Goal: Information Seeking & Learning: Compare options

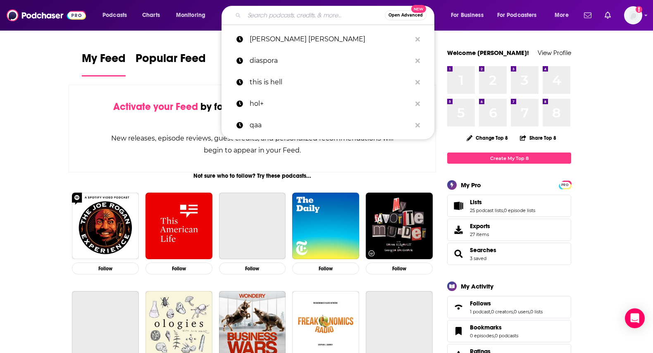
click at [290, 18] on input "Search podcasts, credits, & more..." at bounding box center [314, 15] width 140 height 13
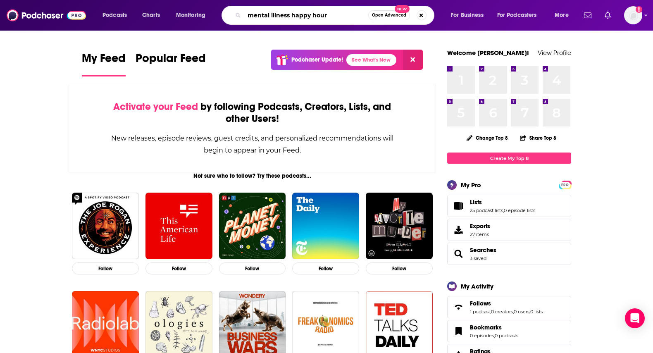
type input "mental illness happy hour"
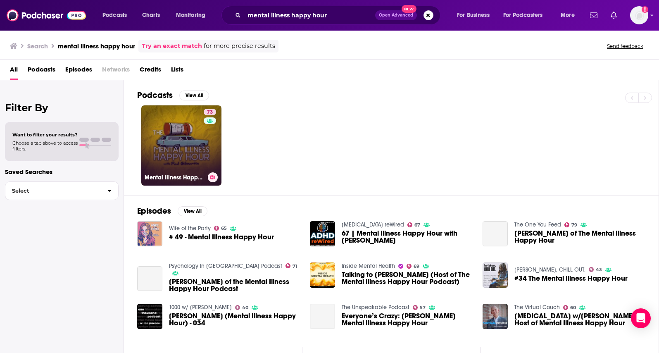
click at [204, 142] on div "73" at bounding box center [211, 141] width 14 height 64
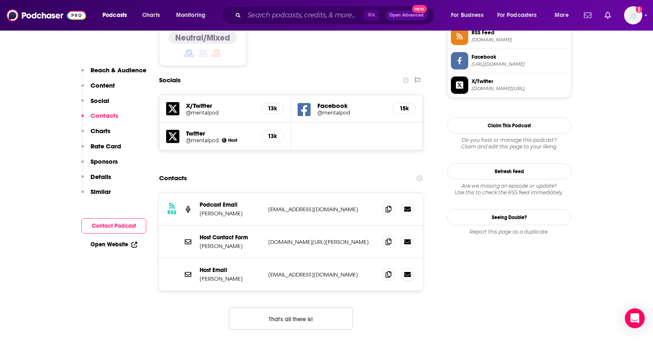
scroll to position [699, 0]
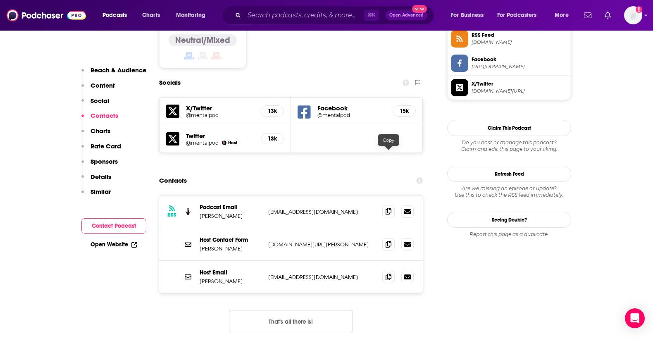
click at [386, 208] on icon at bounding box center [388, 211] width 6 height 7
click at [392, 270] on span at bounding box center [388, 276] width 12 height 12
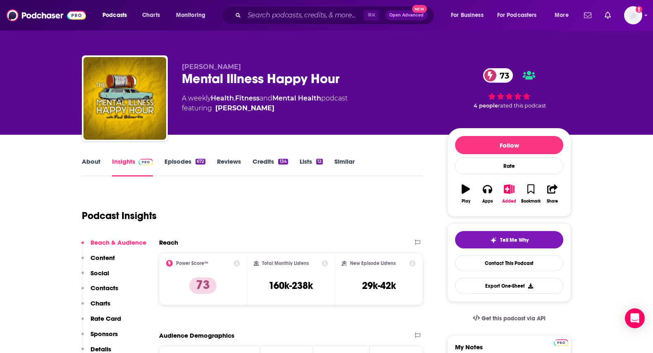
click at [345, 164] on link "Similar" at bounding box center [344, 166] width 20 height 19
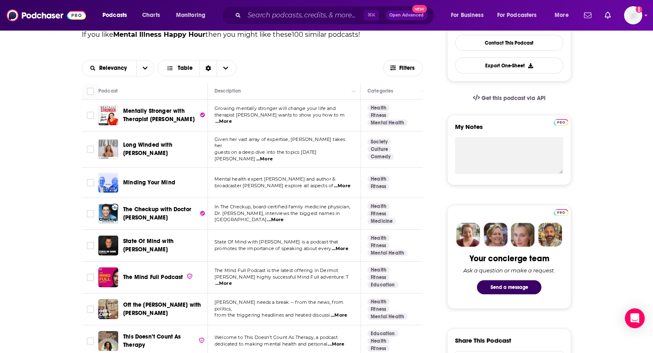
scroll to position [224, 0]
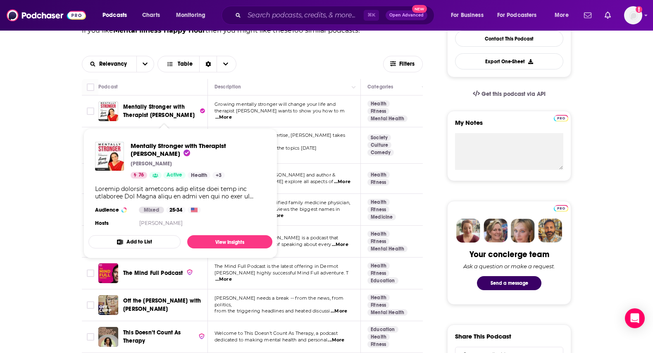
click at [150, 112] on span "Mentally Stronger with Therapist [PERSON_NAME]" at bounding box center [158, 110] width 71 height 15
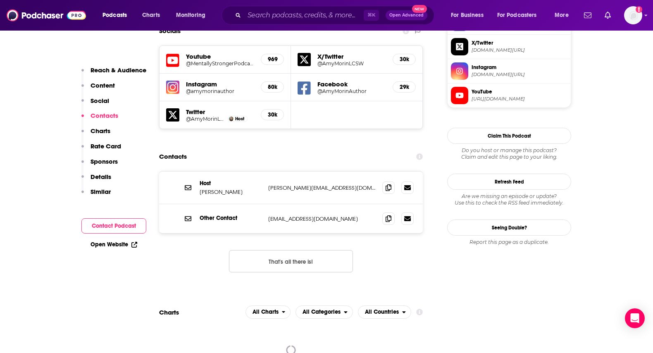
scroll to position [743, 0]
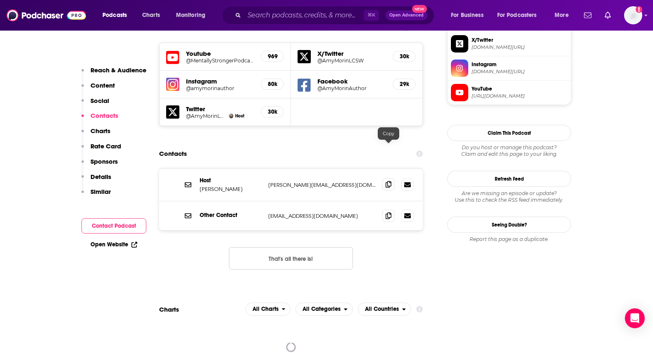
click at [385, 178] on span at bounding box center [388, 184] width 12 height 12
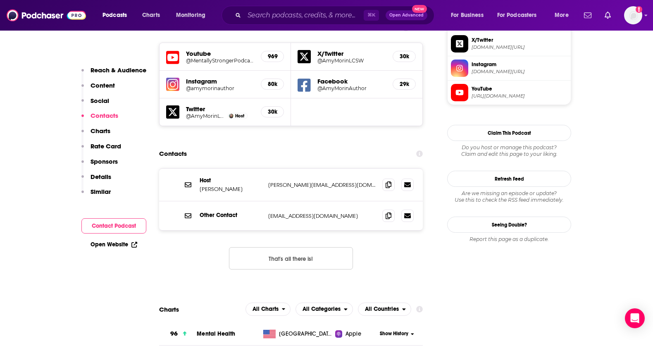
scroll to position [0, 0]
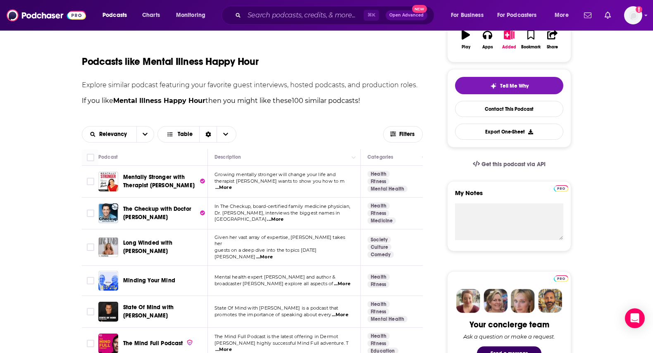
scroll to position [156, 0]
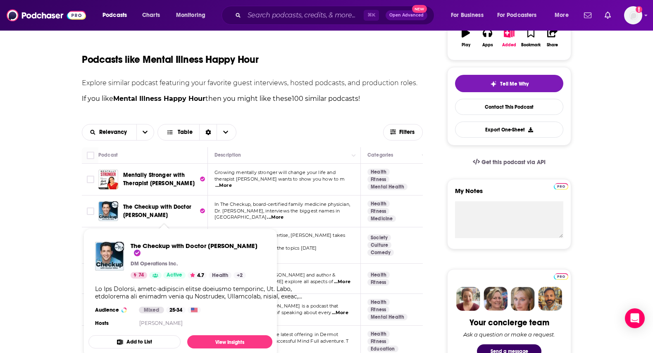
click at [140, 208] on span "The Checkup with Doctor [PERSON_NAME]" at bounding box center [157, 210] width 68 height 15
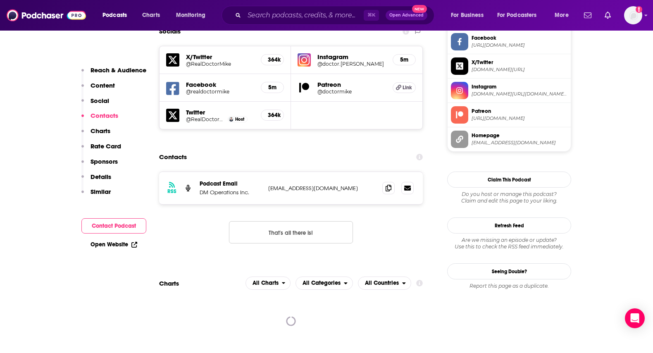
scroll to position [723, 0]
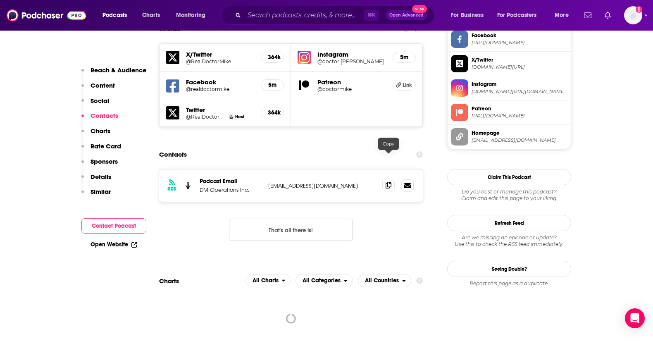
click at [389, 182] on icon at bounding box center [388, 185] width 6 height 7
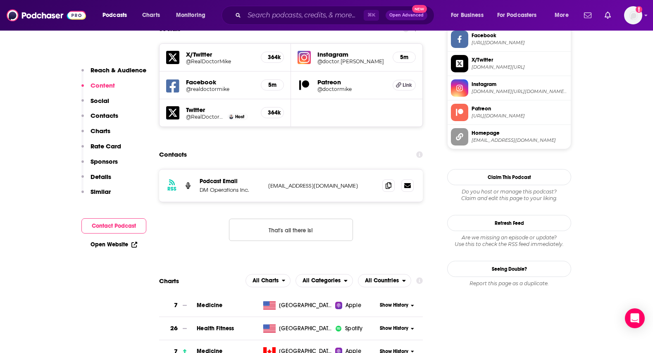
scroll to position [53, 0]
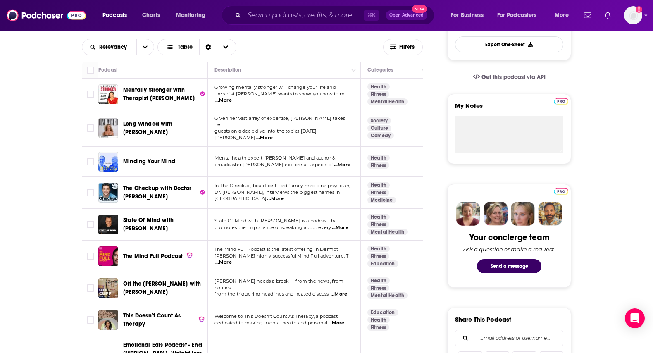
scroll to position [245, 0]
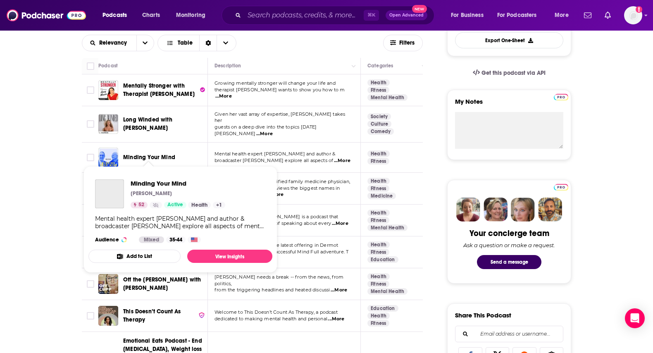
click at [144, 154] on span "Minding Your Mind" at bounding box center [149, 157] width 52 height 7
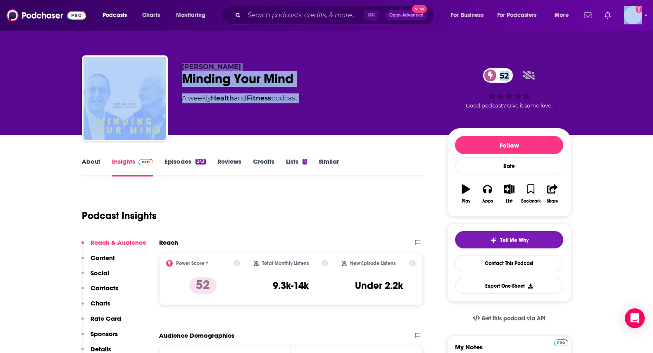
drag, startPoint x: 652, startPoint y: 22, endPoint x: 662, endPoint y: 51, distance: 30.3
click at [652, 51] on html "Podcasts Charts Monitoring ⌘ K Open Advanced New For Business For Podcasters Mo…" at bounding box center [326, 176] width 653 height 353
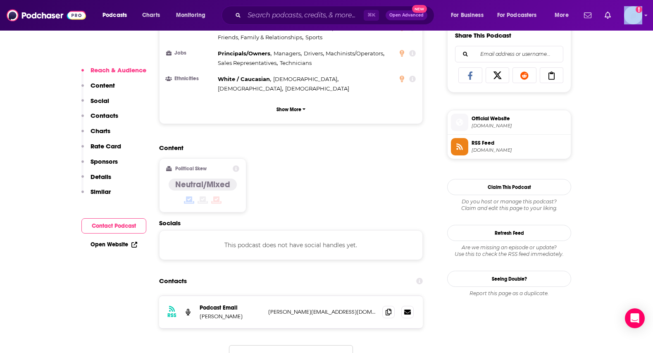
scroll to position [586, 0]
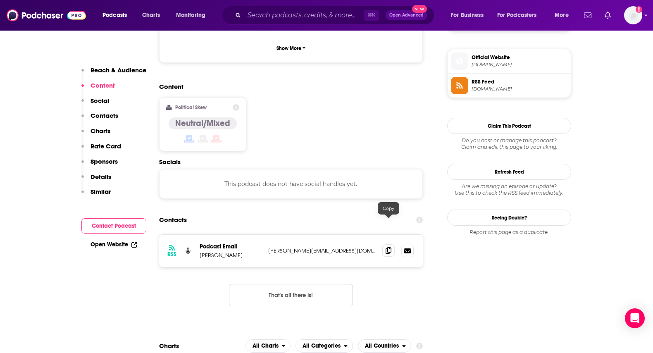
click at [388, 247] on icon at bounding box center [388, 250] width 6 height 7
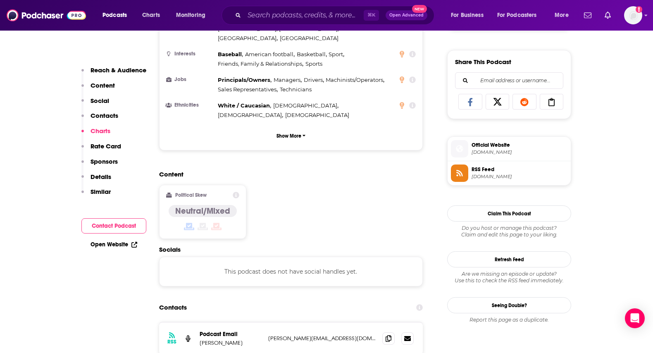
scroll to position [0, 0]
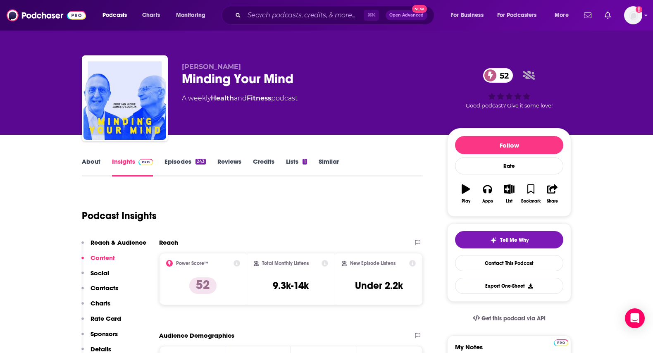
click at [171, 160] on link "Episodes 243" at bounding box center [184, 166] width 41 height 19
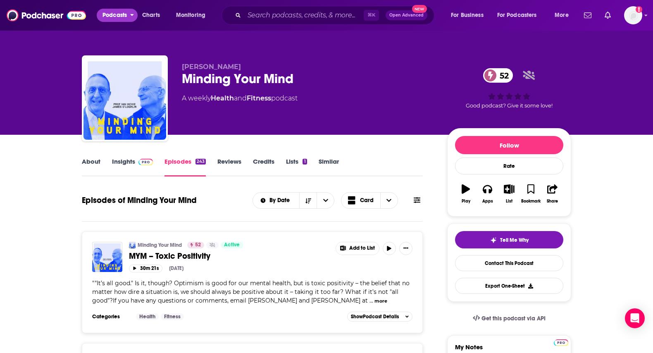
click at [118, 18] on span "Podcasts" at bounding box center [114, 15] width 24 height 12
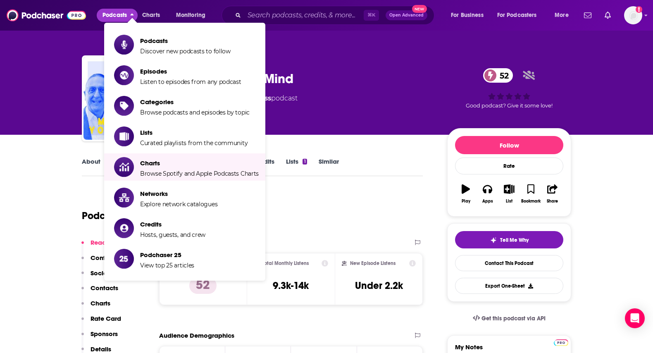
click at [390, 123] on div "James O'Loghlin Minding Your Mind 52 A weekly Health and Fitness podcast" at bounding box center [308, 96] width 252 height 66
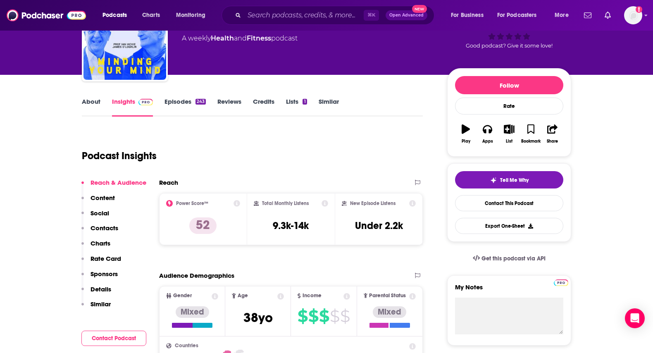
scroll to position [50, 0]
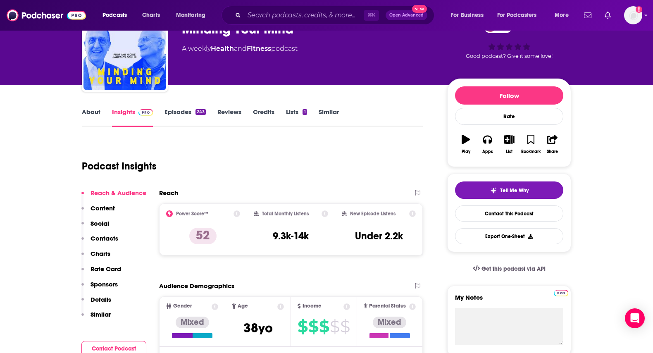
click at [95, 115] on link "About" at bounding box center [91, 117] width 19 height 19
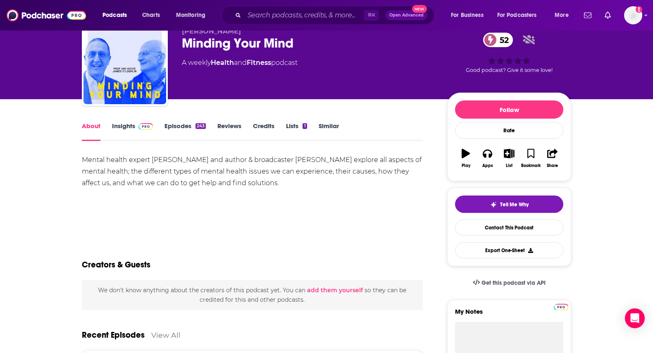
scroll to position [30, 0]
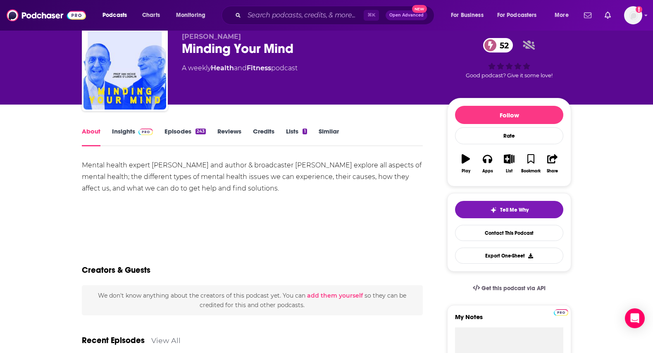
click at [126, 135] on link "Insights" at bounding box center [132, 136] width 41 height 19
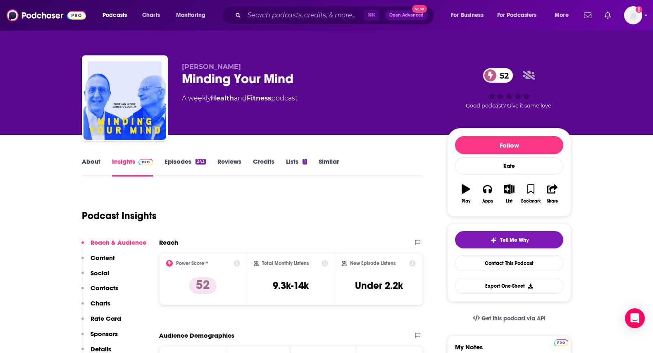
click at [203, 160] on div "243" at bounding box center [200, 162] width 10 height 6
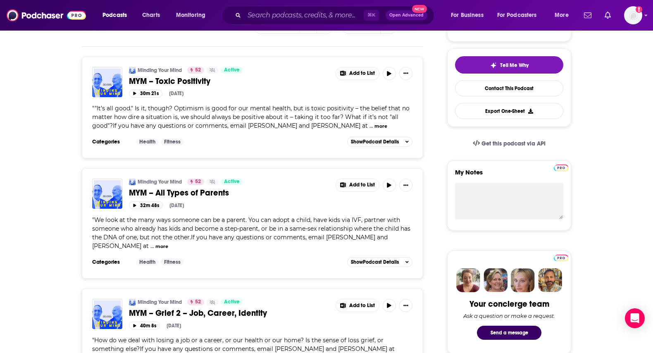
scroll to position [285, 0]
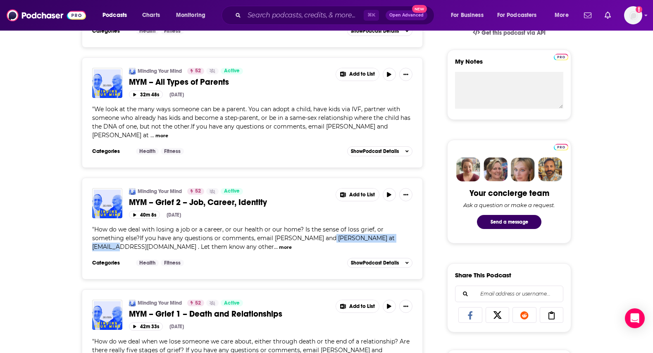
drag, startPoint x: 185, startPoint y: 240, endPoint x: 90, endPoint y: 237, distance: 95.9
click at [90, 237] on div "Minding Your Mind 52 Active MYM – Grief 2 – Job, Career, Identity Add to List 4…" at bounding box center [252, 229] width 341 height 102
copy span "⁠⁠⁠⁠⁠⁠⁠⁠⁠⁠⁠⁠⁠⁠⁠⁠⁠⁠⁠⁠⁠⁠⁠⁠⁠⁠⁠⁠⁠⁠⁠⁠⁠⁠⁠⁠⁠⁠⁠⁠⁠⁠⁠mindingyourmind2@gmail.com"
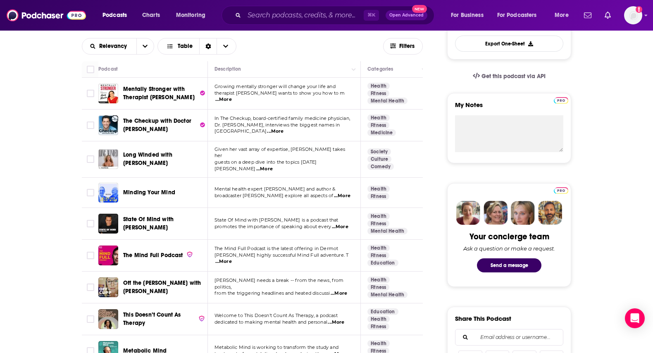
scroll to position [237, 0]
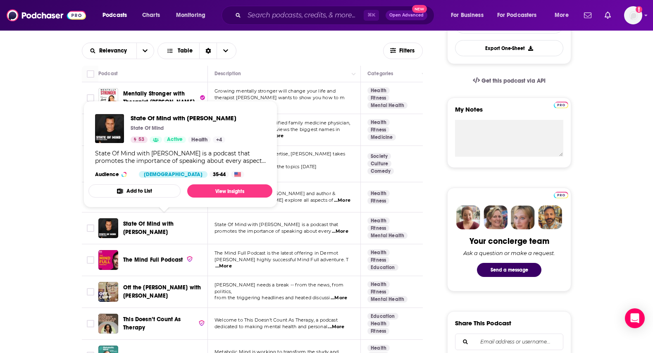
click at [157, 220] on span "State Of Mind with Maurice Benard" at bounding box center [148, 227] width 50 height 15
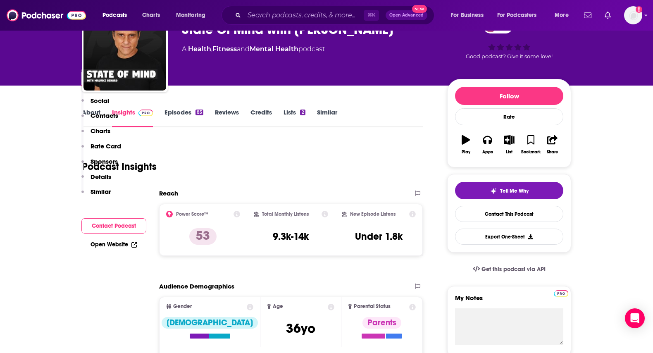
scroll to position [34, 0]
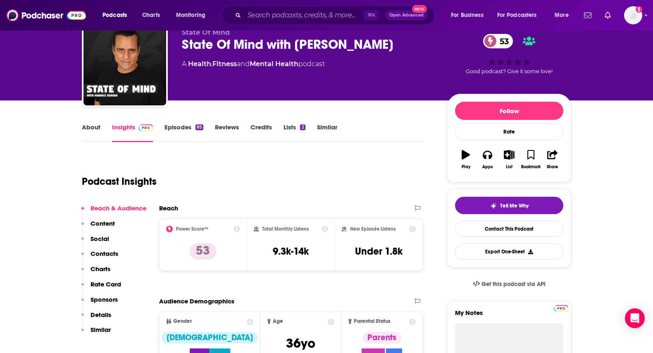
click at [183, 126] on link "Episodes 85" at bounding box center [183, 132] width 39 height 19
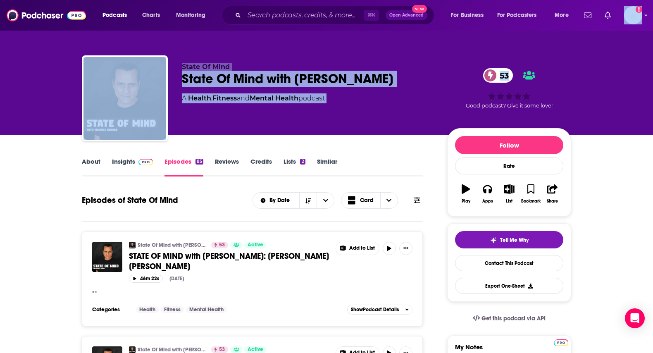
drag, startPoint x: 652, startPoint y: 14, endPoint x: 653, endPoint y: 38, distance: 24.0
click at [652, 38] on html "Podcasts Charts Monitoring ⌘ K Open Advanced New For Business For Podcasters Mo…" at bounding box center [326, 176] width 653 height 353
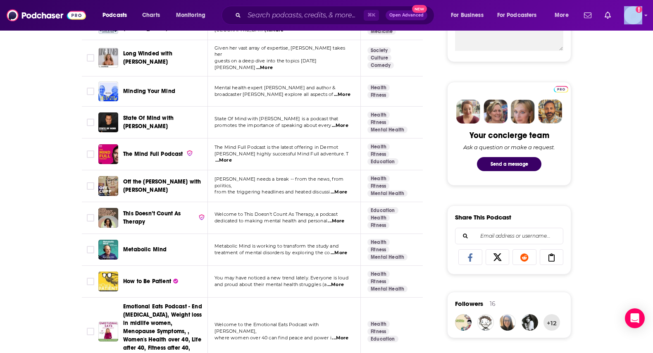
scroll to position [346, 0]
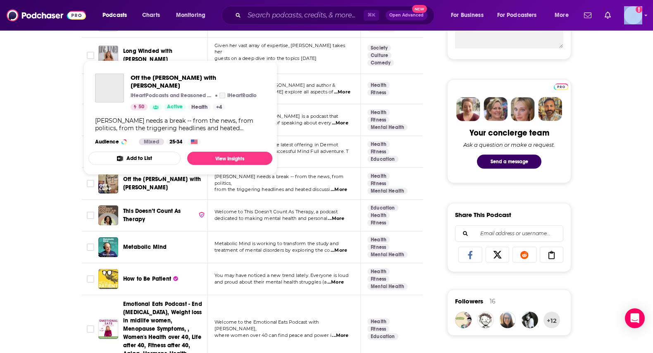
click at [171, 180] on span "Off the Cupp with S.E. Cupp" at bounding box center [162, 183] width 78 height 15
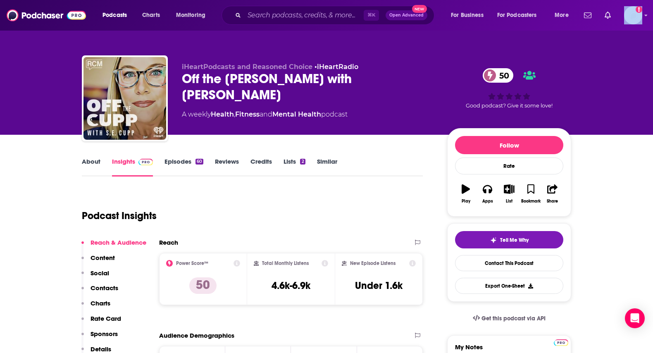
scroll to position [19, 0]
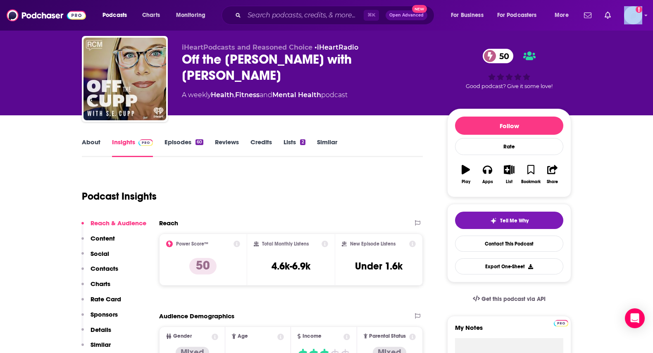
click at [173, 141] on link "Episodes 60" at bounding box center [183, 147] width 39 height 19
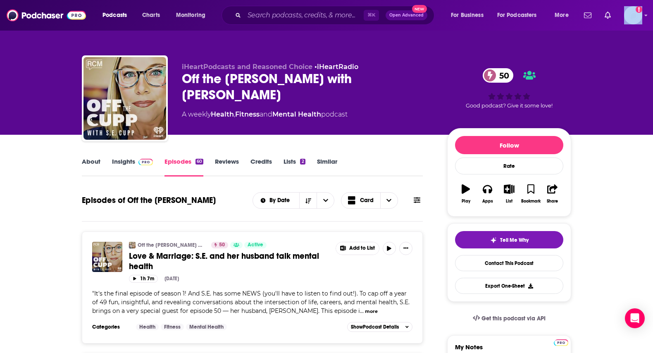
click at [130, 164] on link "Insights" at bounding box center [132, 166] width 41 height 19
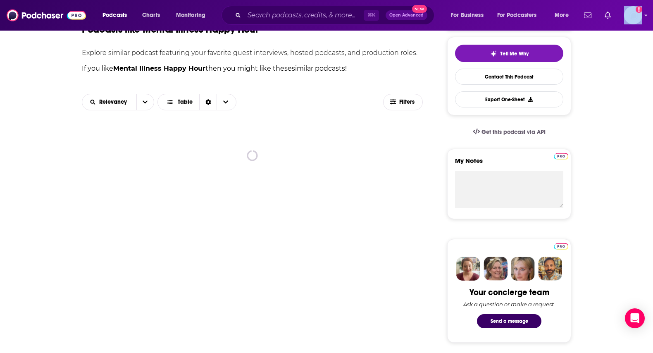
scroll to position [185, 0]
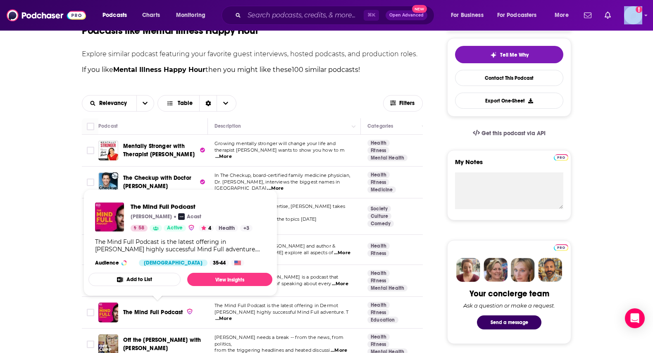
click at [171, 309] on span "The Mind Full Podcast" at bounding box center [153, 312] width 60 height 7
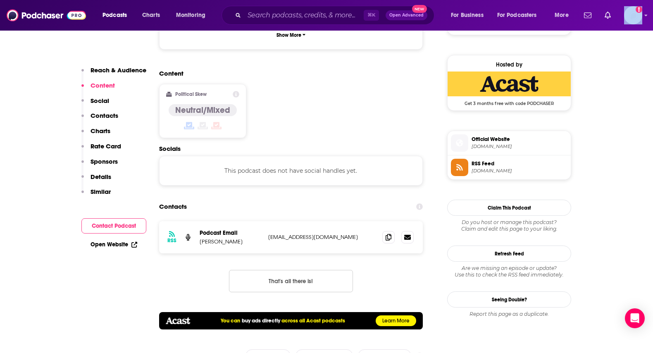
scroll to position [648, 0]
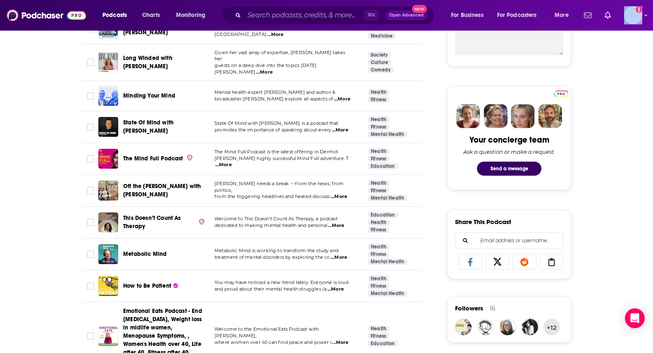
scroll to position [341, 0]
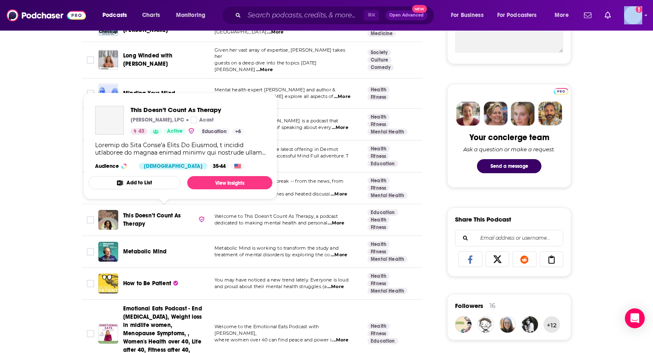
click at [127, 212] on span "This Doesn’t Count As Therapy" at bounding box center [152, 219] width 58 height 15
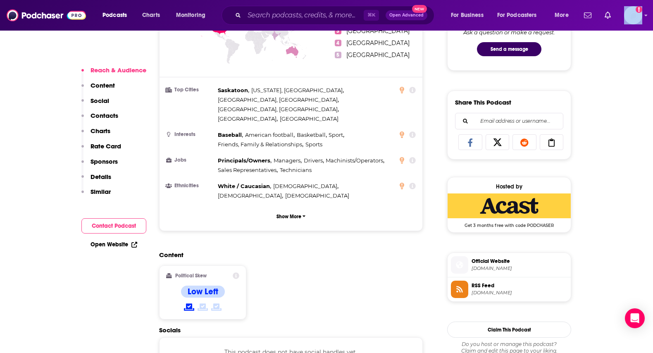
scroll to position [582, 0]
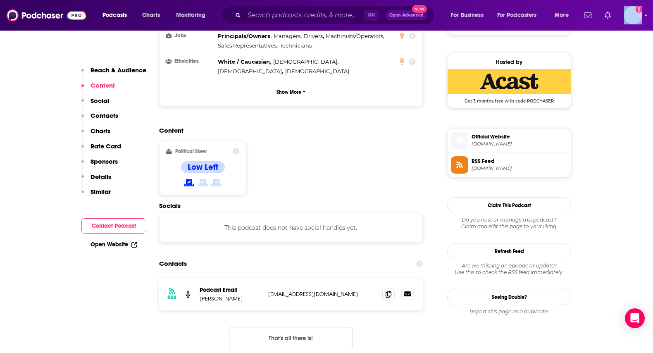
click at [406, 287] on link at bounding box center [407, 293] width 12 height 12
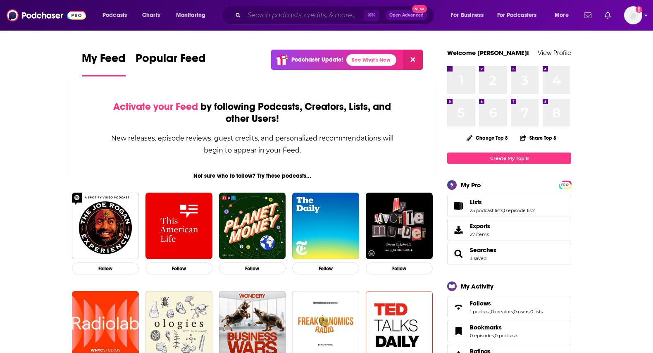
click at [296, 15] on input "Search podcasts, credits, & more..." at bounding box center [303, 15] width 119 height 13
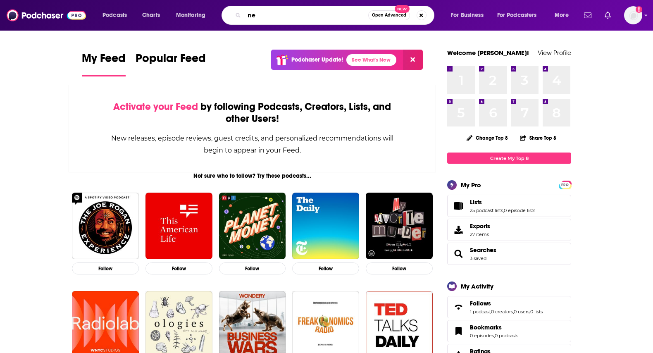
type input "n"
type input "mental health happy hour"
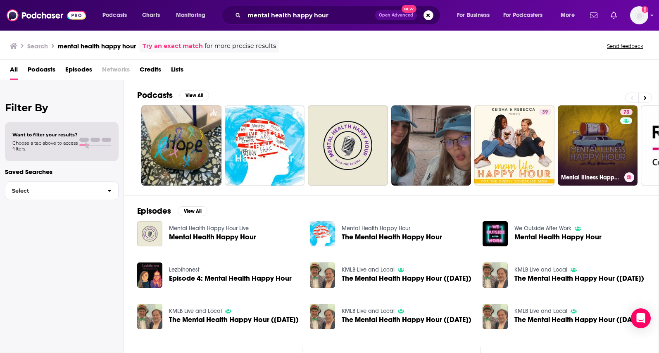
click at [610, 141] on link "73 Mental Illness Happy Hour" at bounding box center [598, 145] width 80 height 80
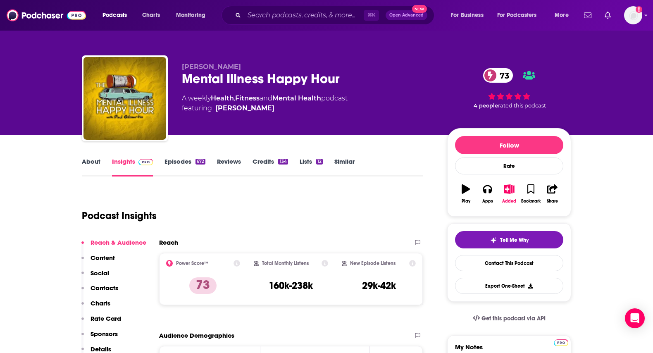
click at [344, 163] on link "Similar" at bounding box center [344, 166] width 20 height 19
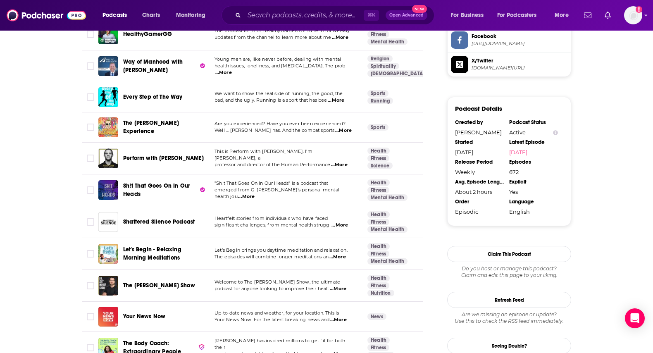
scroll to position [724, 0]
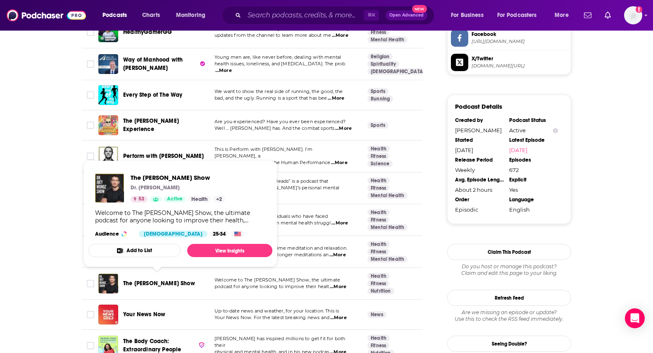
click at [130, 280] on span "The Dr. Joey Munoz Show" at bounding box center [159, 283] width 72 height 7
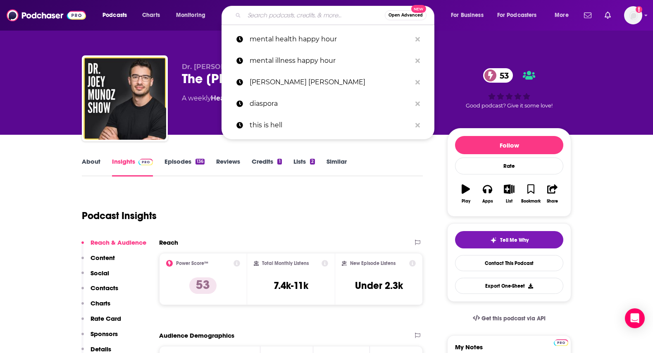
click at [292, 12] on input "Search podcasts, credits, & more..." at bounding box center [314, 15] width 140 height 13
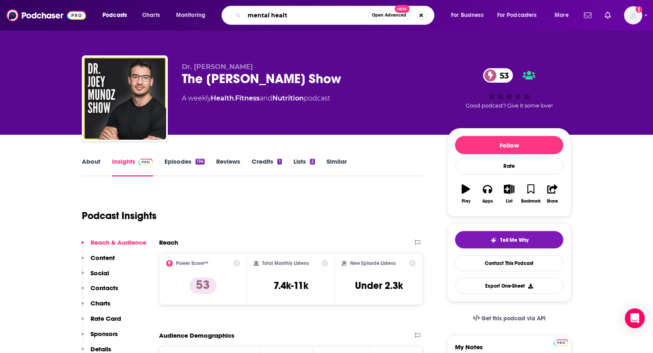
type input "mental health"
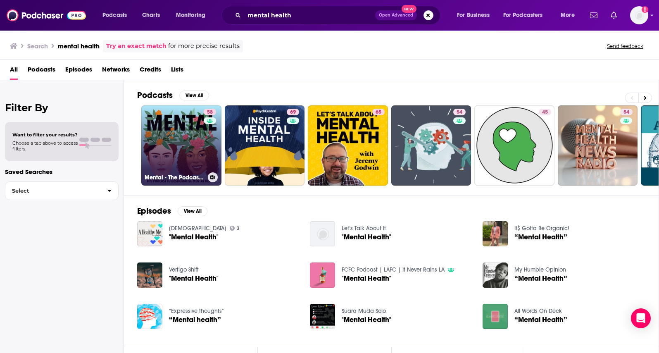
click at [181, 126] on link "58 Mental - The Podcast to Destigmatise Mental Health" at bounding box center [181, 145] width 80 height 80
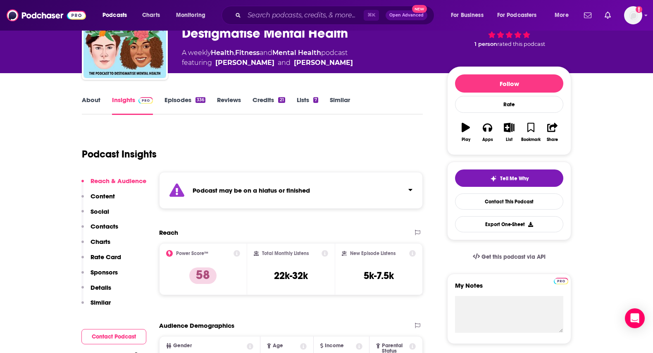
scroll to position [81, 0]
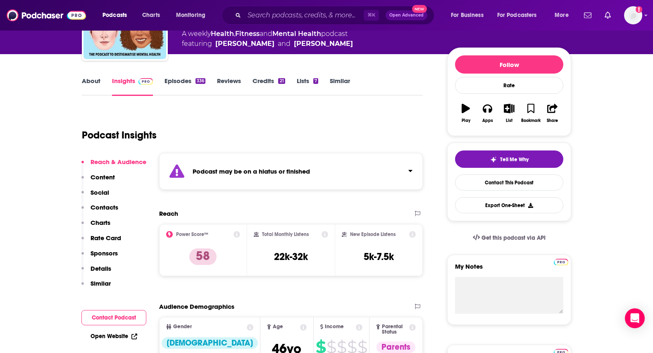
click at [186, 84] on link "Episodes 336" at bounding box center [184, 86] width 41 height 19
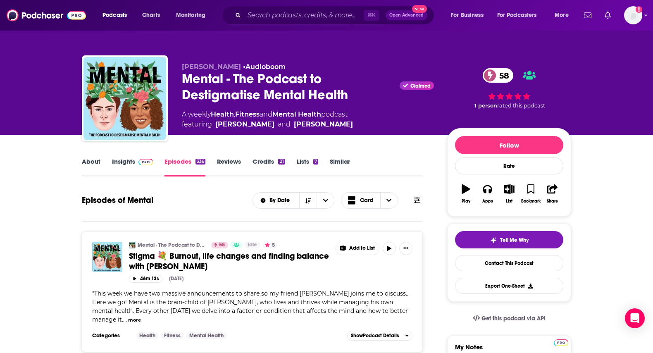
click at [129, 159] on link "Insights" at bounding box center [132, 166] width 41 height 19
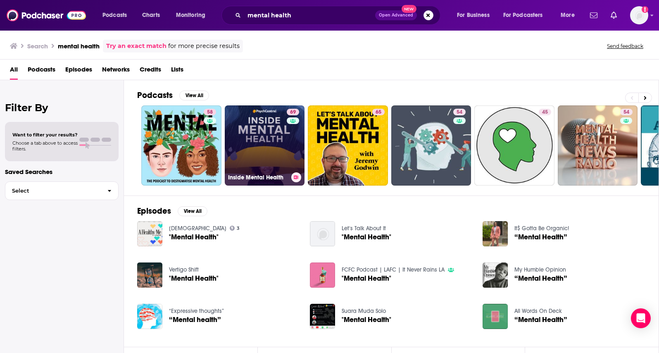
click at [271, 129] on link "69 Inside Mental Health" at bounding box center [265, 145] width 80 height 80
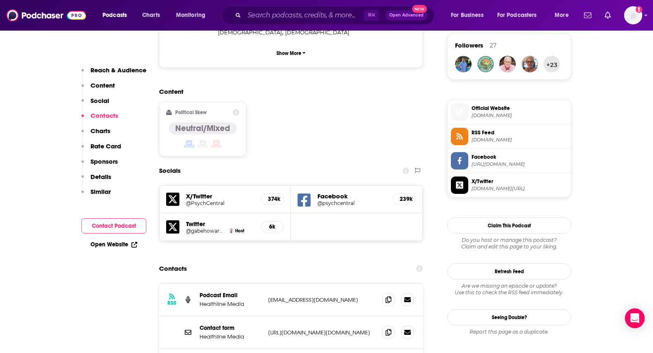
scroll to position [709, 0]
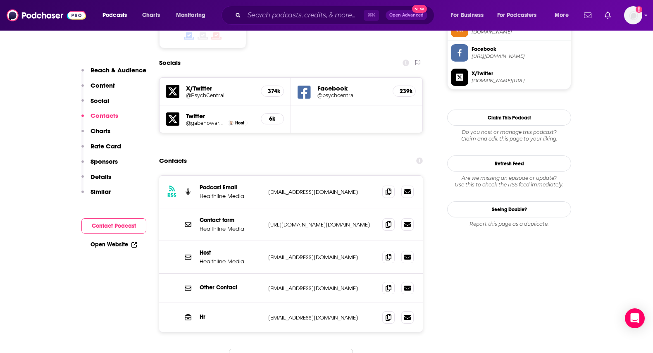
click at [320, 349] on button "Load More..." at bounding box center [291, 360] width 124 height 22
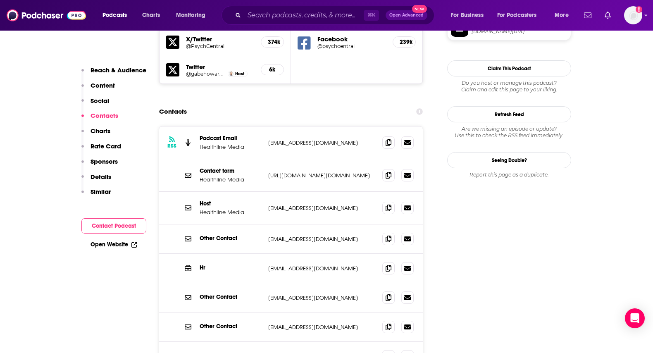
scroll to position [738, 0]
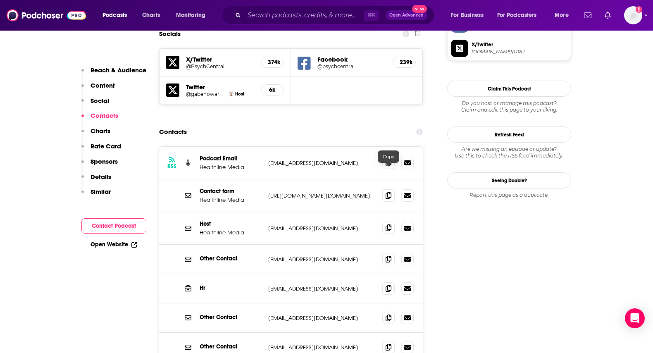
click at [387, 224] on icon at bounding box center [388, 227] width 6 height 7
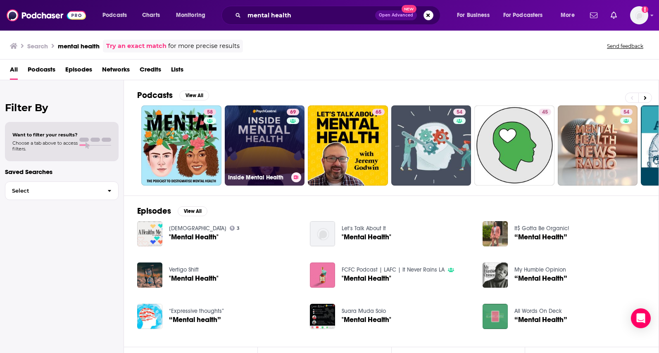
click at [276, 147] on link "69 Inside Mental Health" at bounding box center [265, 145] width 80 height 80
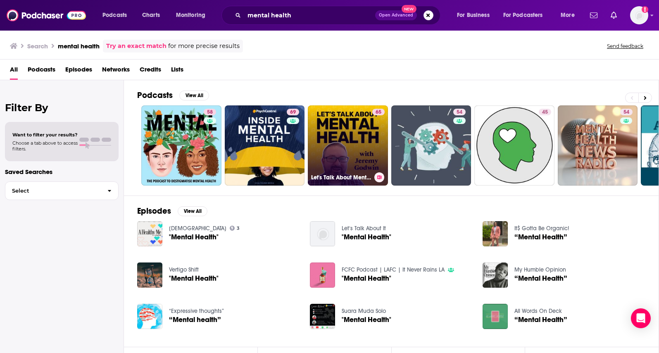
click at [337, 134] on link "65 Let's Talk About Mental Health" at bounding box center [348, 145] width 80 height 80
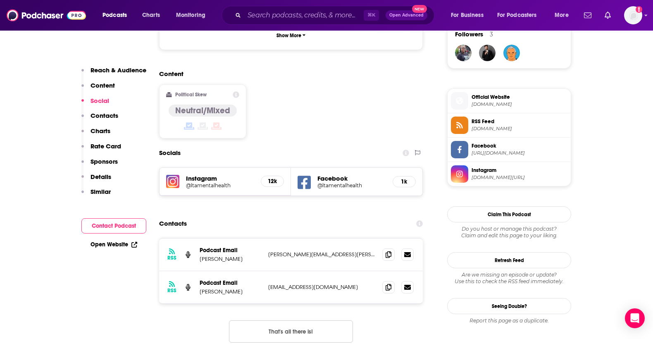
scroll to position [614, 0]
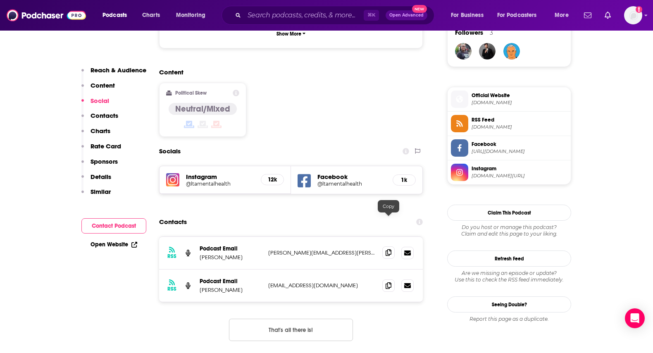
click at [386, 249] on icon at bounding box center [388, 252] width 6 height 7
click at [387, 282] on icon at bounding box center [388, 285] width 6 height 7
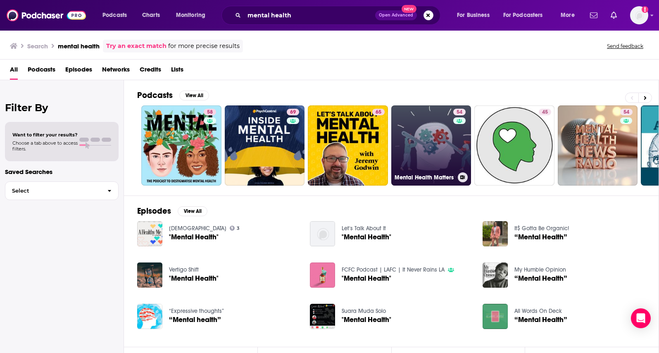
click at [425, 133] on link "54 Mental Health Matters" at bounding box center [431, 145] width 80 height 80
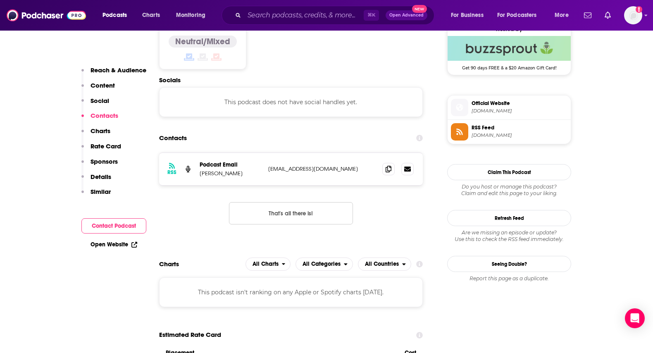
scroll to position [686, 0]
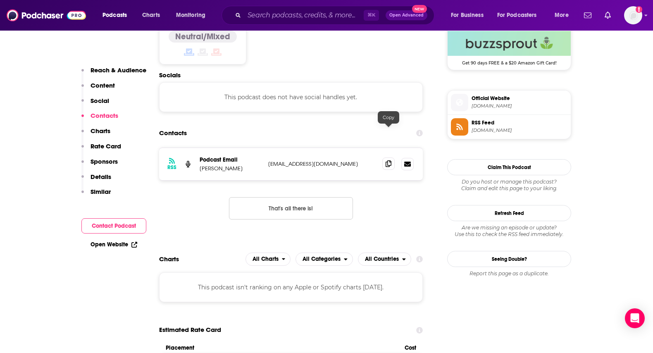
click at [387, 160] on icon at bounding box center [388, 163] width 6 height 7
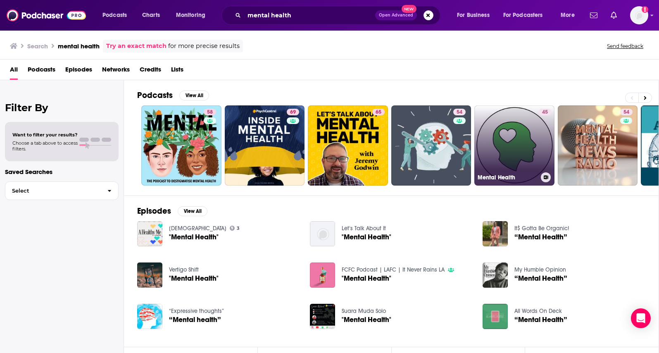
click at [524, 135] on link "45 Mental Health" at bounding box center [514, 145] width 80 height 80
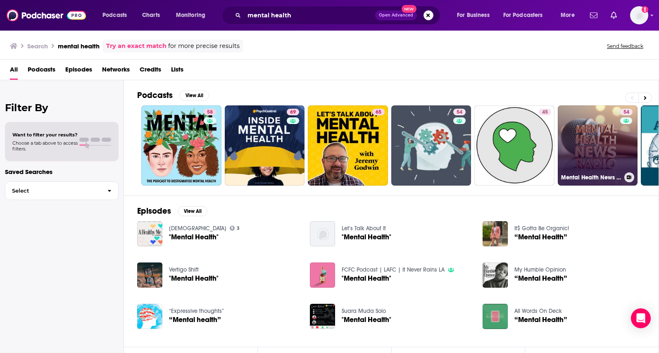
click at [600, 157] on link "54 Mental Health News Radio" at bounding box center [598, 145] width 80 height 80
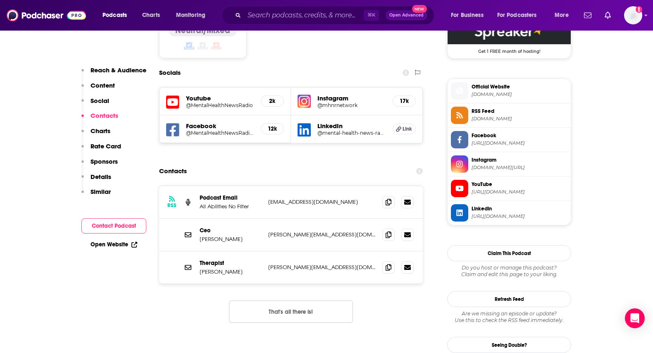
scroll to position [714, 0]
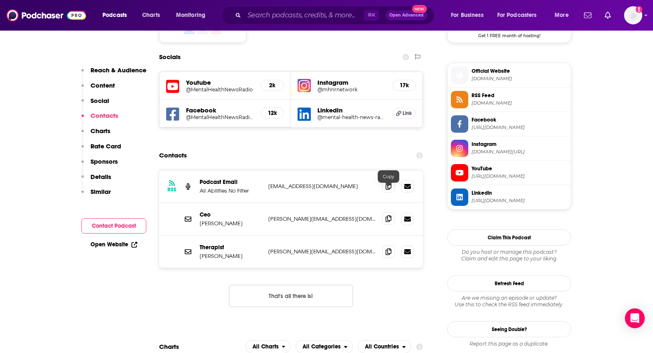
click at [388, 215] on icon at bounding box center [388, 218] width 6 height 7
click at [385, 248] on icon at bounding box center [388, 251] width 6 height 7
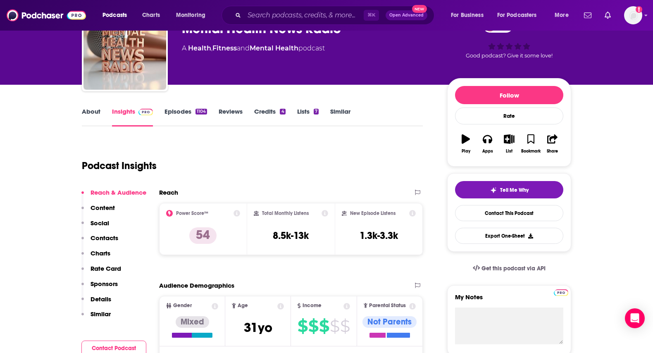
scroll to position [0, 0]
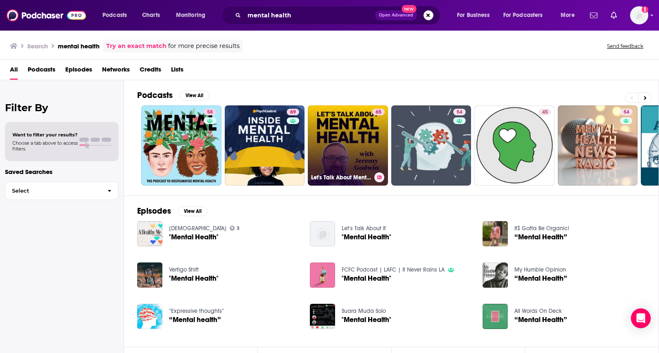
click at [353, 131] on link "65 Let's Talk About Mental Health" at bounding box center [348, 145] width 80 height 80
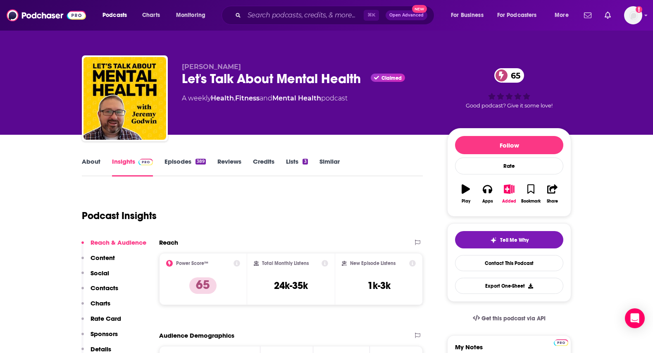
click at [329, 158] on link "Similar" at bounding box center [329, 166] width 20 height 19
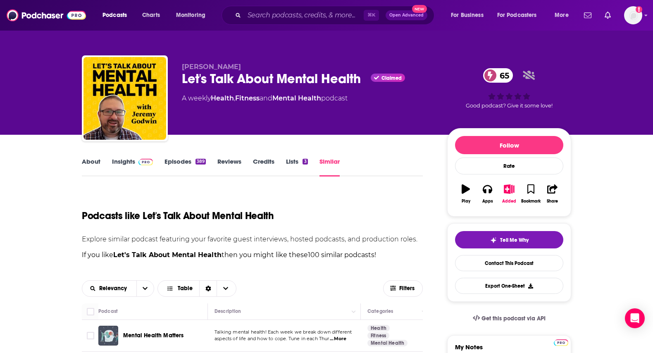
drag, startPoint x: 651, startPoint y: 16, endPoint x: 652, endPoint y: 30, distance: 14.1
click at [652, 30] on html "Podcasts Charts Monitoring ⌘ K Open Advanced New For Business For Podcasters Mo…" at bounding box center [326, 176] width 653 height 353
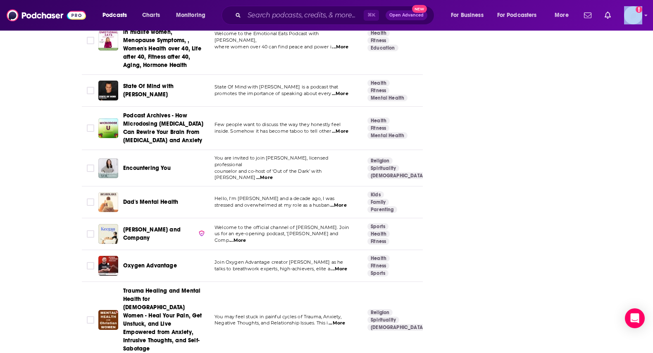
scroll to position [1721, 0]
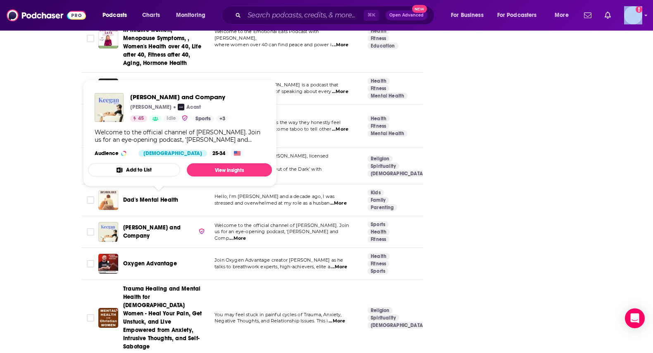
click at [158, 224] on span "Keegan and Company" at bounding box center [151, 231] width 57 height 15
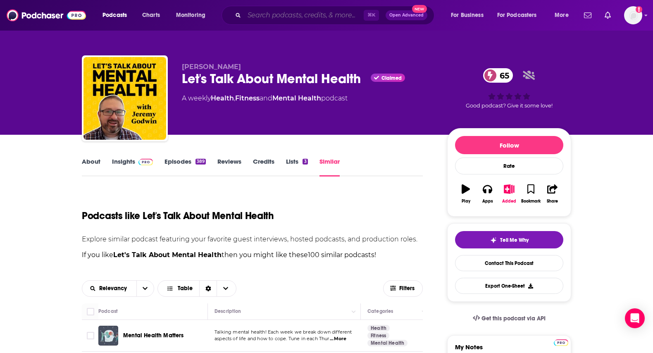
click at [350, 14] on input "Search podcasts, credits, & more..." at bounding box center [303, 15] width 119 height 13
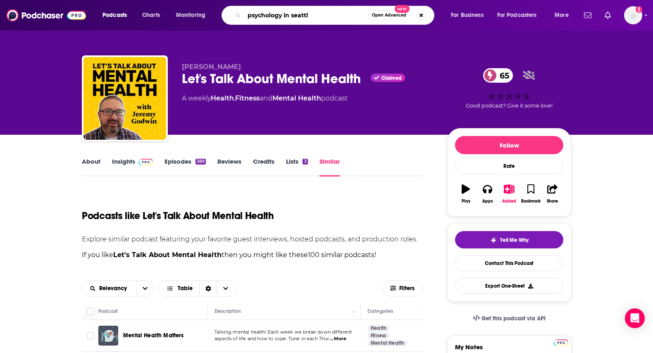
type input "psychology in seattle"
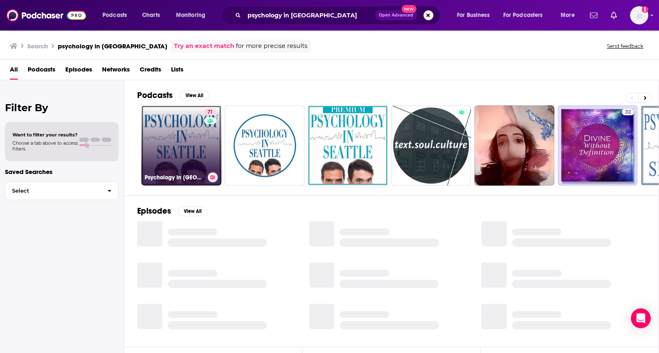
click at [197, 141] on link "71 Psychology In Seattle Podcast" at bounding box center [181, 145] width 80 height 80
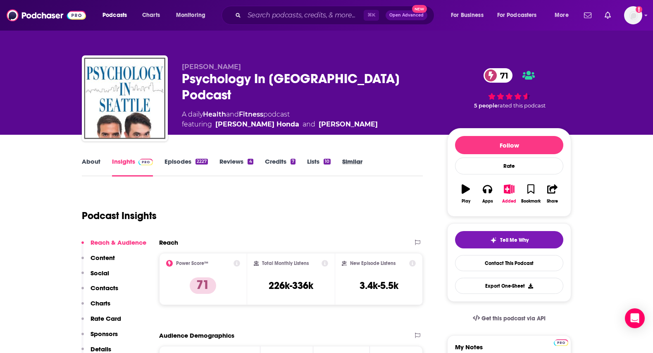
click at [366, 160] on div "Similar" at bounding box center [358, 166] width 32 height 19
click at [360, 161] on link "Similar" at bounding box center [352, 166] width 20 height 19
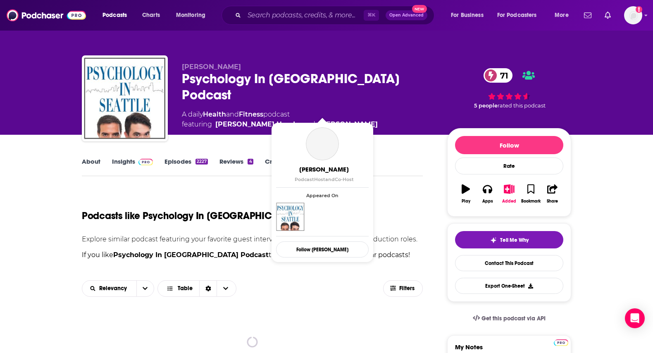
click at [348, 119] on link "Humberto Castañeda" at bounding box center [347, 124] width 59 height 10
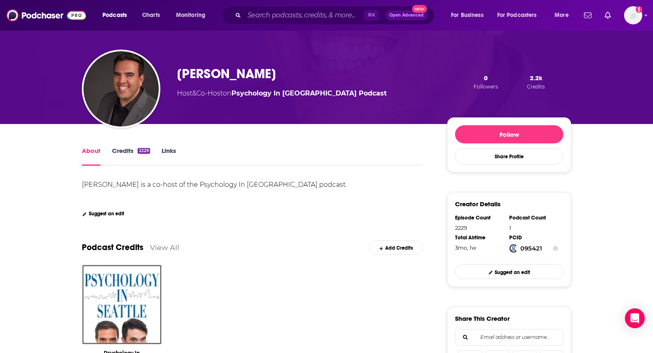
scroll to position [35, 0]
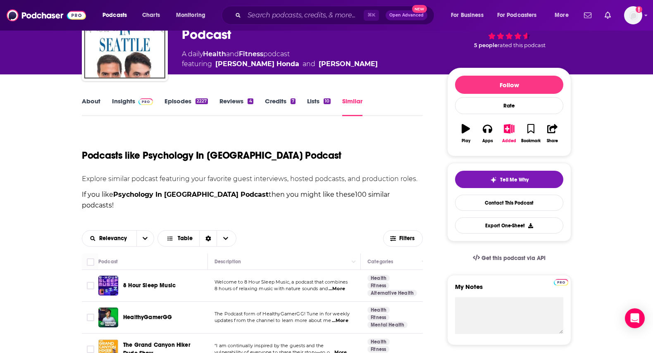
scroll to position [64, 0]
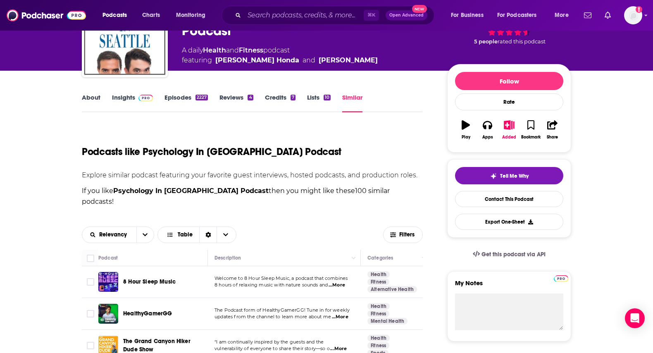
click at [127, 98] on link "Insights" at bounding box center [132, 102] width 41 height 19
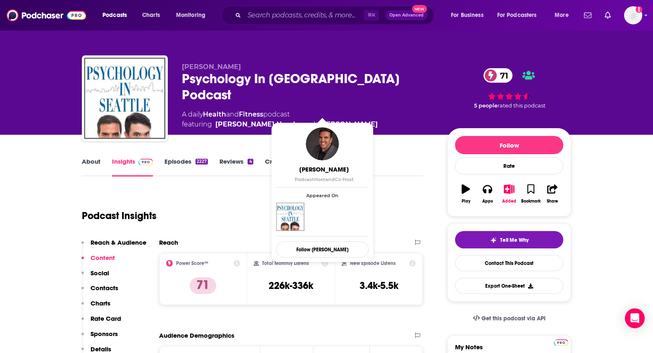
drag, startPoint x: 367, startPoint y: 109, endPoint x: 287, endPoint y: 108, distance: 79.7
click at [287, 109] on div "A daily Health and Fitness podcast featuring Dr. Kirk Honda and Humberto Castañ…" at bounding box center [308, 119] width 252 height 20
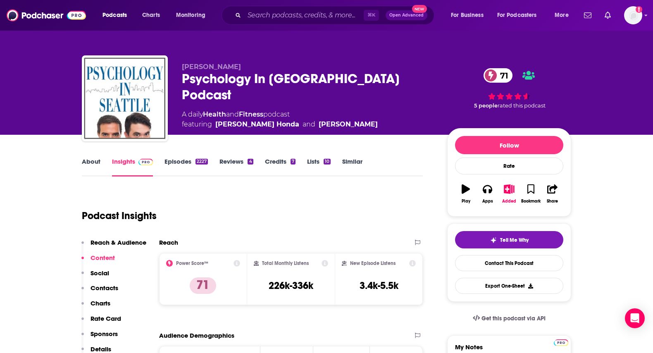
copy link "Humberto Castañeda"
click at [350, 162] on link "Similar" at bounding box center [352, 166] width 20 height 19
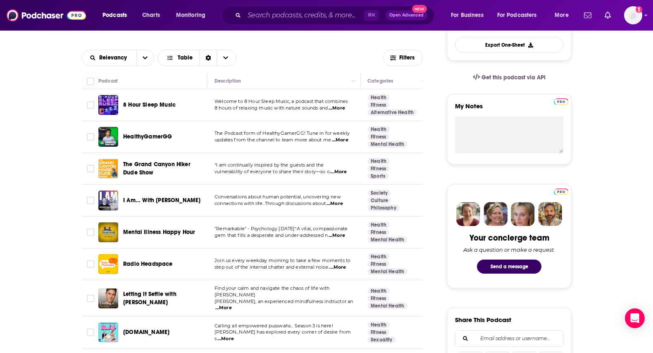
scroll to position [242, 0]
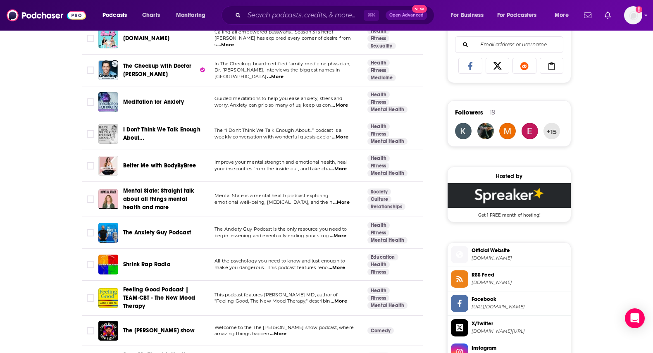
scroll to position [544, 0]
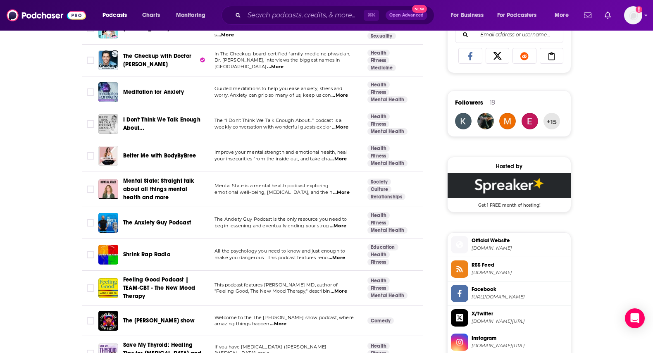
click at [140, 251] on span "Shrink Rap Radio" at bounding box center [146, 254] width 47 height 7
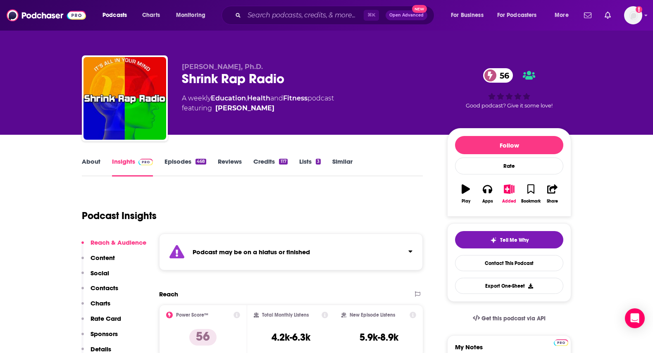
click at [181, 162] on link "Episodes 468" at bounding box center [185, 166] width 42 height 19
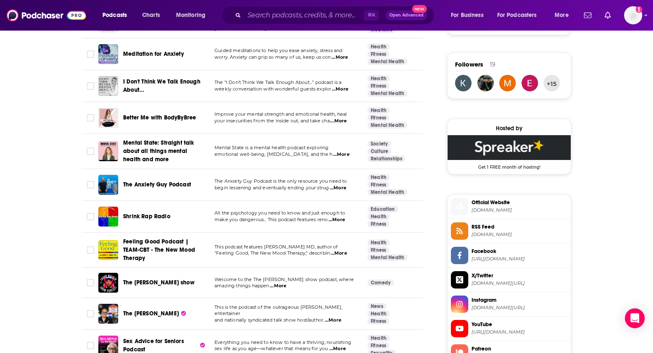
scroll to position [586, 0]
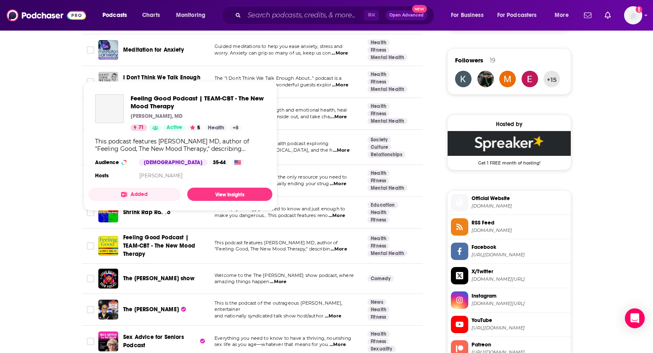
click at [163, 234] on span "Feeling Good Podcast | TEAM-CBT - The New Mood Therapy" at bounding box center [159, 246] width 72 height 24
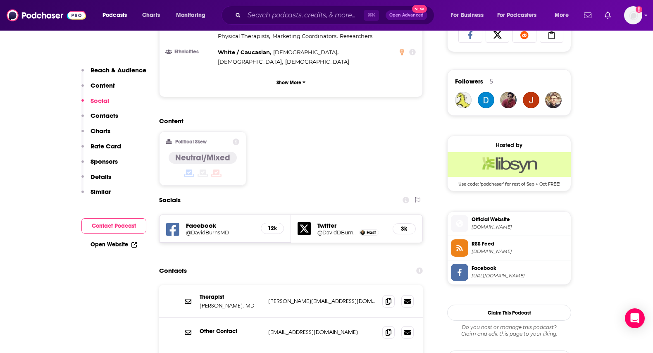
scroll to position [591, 0]
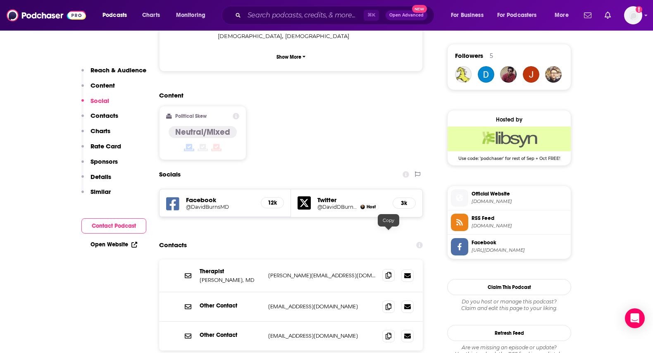
click at [389, 272] on icon at bounding box center [388, 275] width 6 height 7
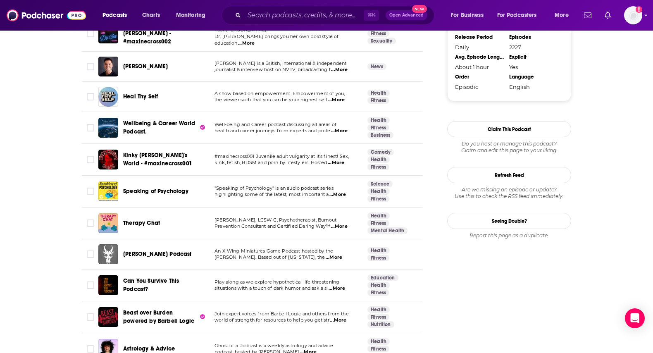
scroll to position [1035, 0]
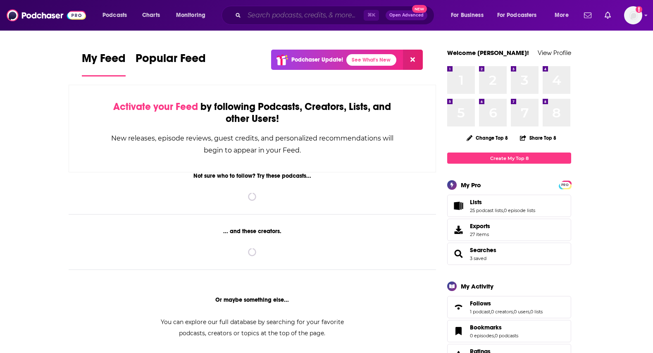
click at [303, 12] on input "Search podcasts, credits, & more..." at bounding box center [303, 15] width 119 height 13
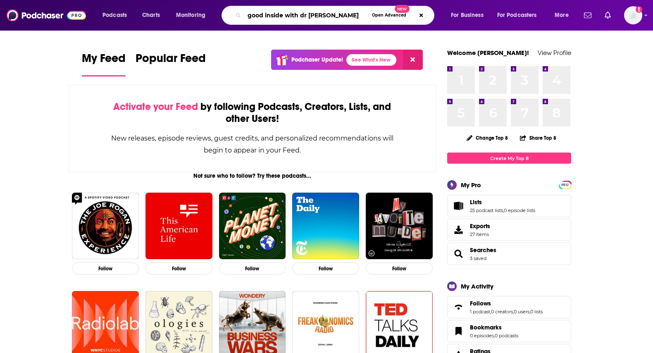
type input "good inside with dr [PERSON_NAME]"
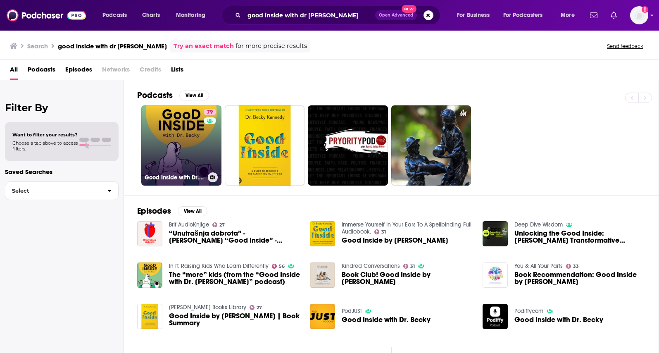
click at [178, 135] on link "79 Good Inside with Dr. [PERSON_NAME]" at bounding box center [181, 145] width 80 height 80
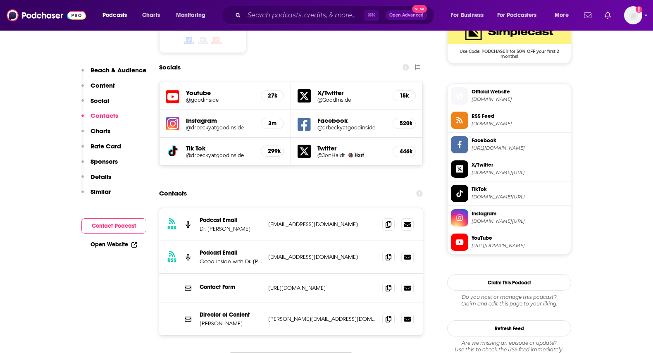
scroll to position [717, 0]
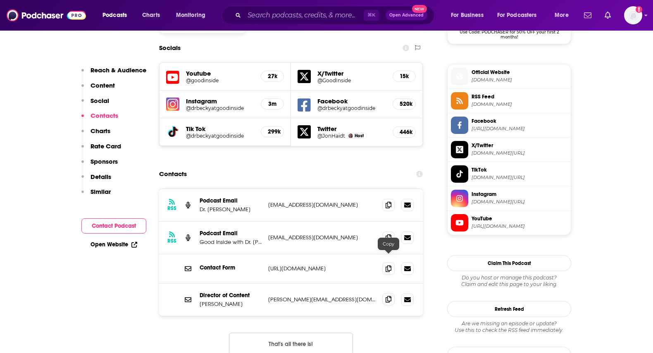
click at [394, 293] on span at bounding box center [388, 299] width 12 height 12
click at [389, 201] on icon at bounding box center [388, 204] width 6 height 7
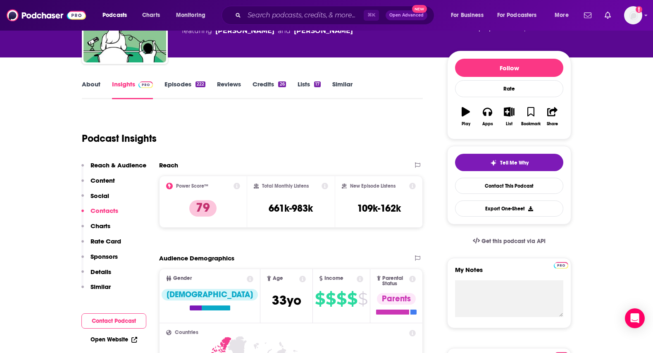
scroll to position [0, 0]
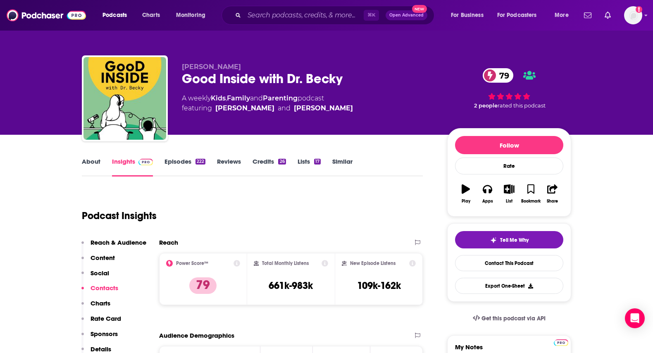
click at [337, 160] on link "Similar" at bounding box center [342, 166] width 20 height 19
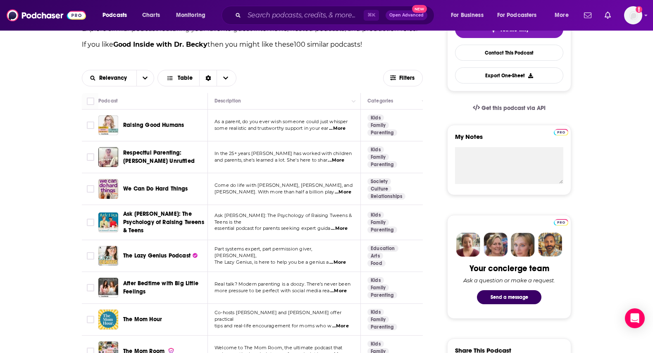
scroll to position [212, 0]
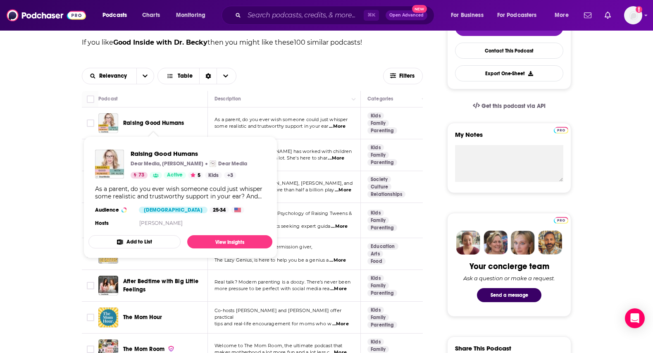
click at [157, 120] on span "Raising Good Humans" at bounding box center [153, 122] width 61 height 7
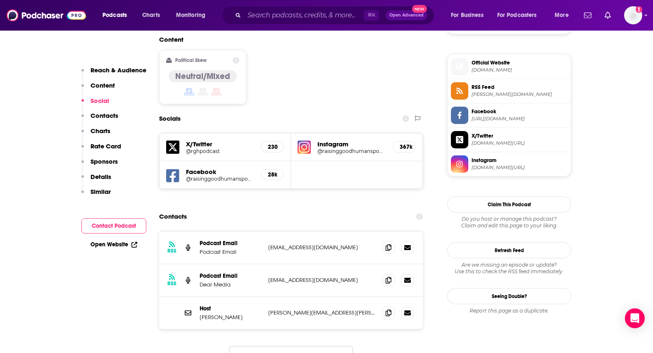
scroll to position [658, 0]
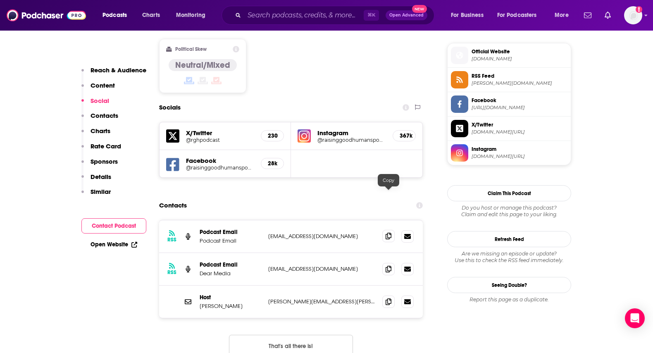
click at [387, 233] on icon at bounding box center [388, 236] width 6 height 7
click at [387, 298] on icon at bounding box center [388, 301] width 6 height 7
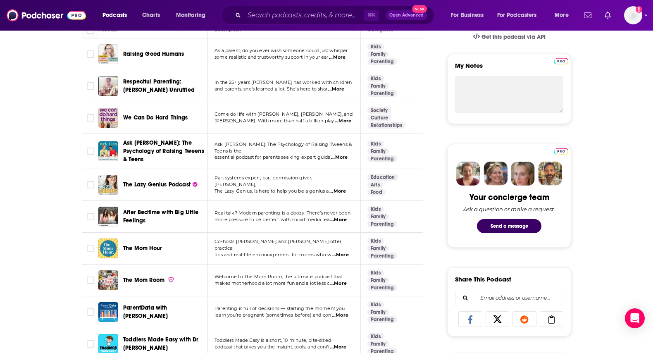
scroll to position [279, 0]
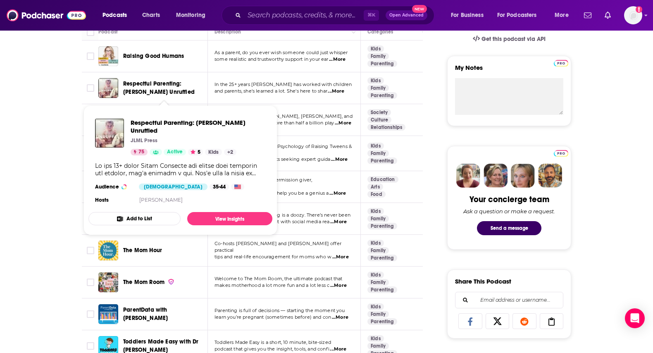
click at [163, 86] on span "Respectful Parenting: [PERSON_NAME] Unruffled" at bounding box center [158, 87] width 71 height 15
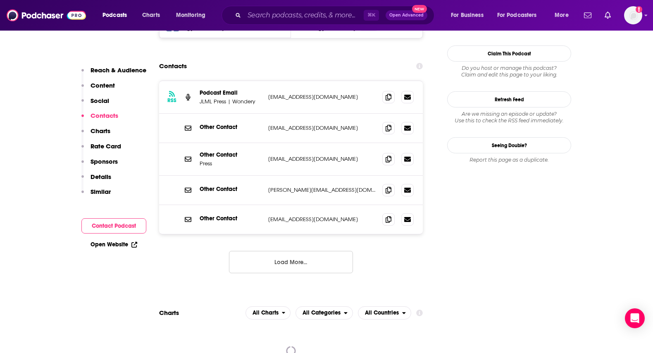
scroll to position [800, 0]
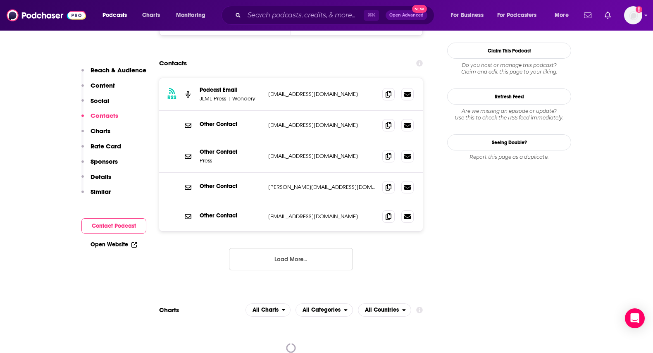
click at [340, 248] on button "Load More..." at bounding box center [291, 259] width 124 height 22
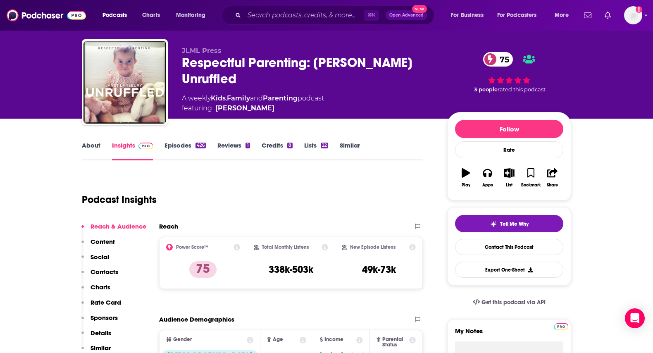
scroll to position [13, 0]
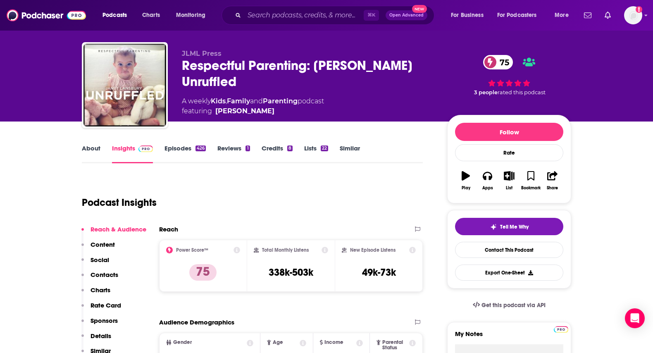
click at [259, 108] on div "Janet Lansbury" at bounding box center [244, 111] width 59 height 10
click at [259, 113] on div "Janet Lansbury" at bounding box center [244, 111] width 59 height 10
drag, startPoint x: 277, startPoint y: 110, endPoint x: 226, endPoint y: 109, distance: 51.6
click at [226, 109] on span "featuring Janet Lansbury" at bounding box center [253, 111] width 142 height 10
click at [234, 114] on div "Janet Lansbury" at bounding box center [244, 111] width 59 height 10
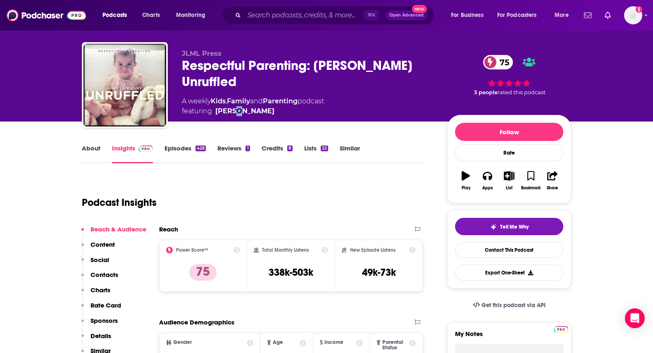
click at [234, 114] on div "Janet Lansbury" at bounding box center [244, 111] width 59 height 10
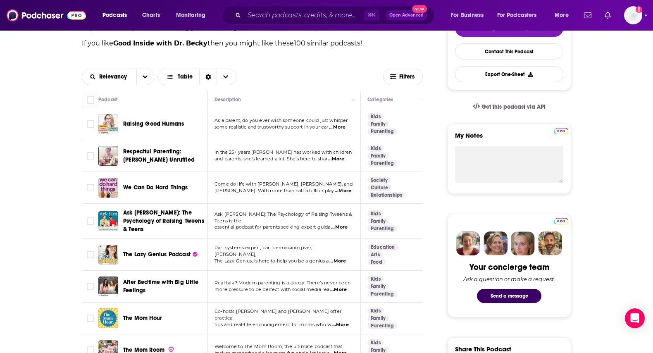
scroll to position [218, 0]
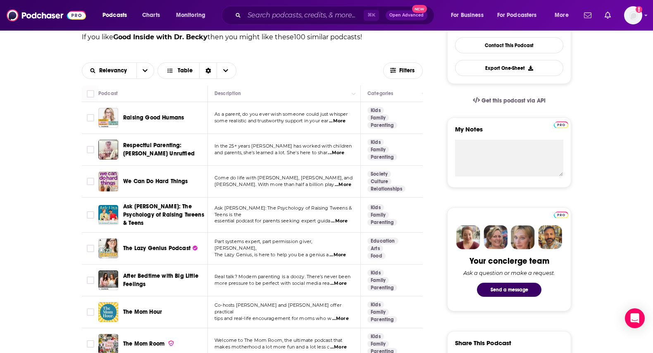
click at [173, 212] on span "Ask [PERSON_NAME]: The Psychology of Raising Tweens & Teens" at bounding box center [163, 215] width 81 height 24
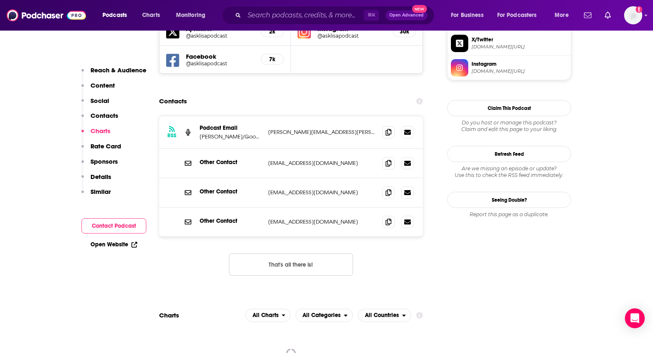
scroll to position [729, 0]
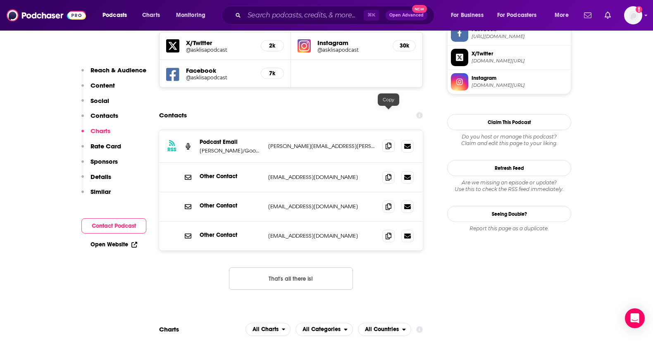
click at [389, 142] on icon at bounding box center [388, 145] width 6 height 7
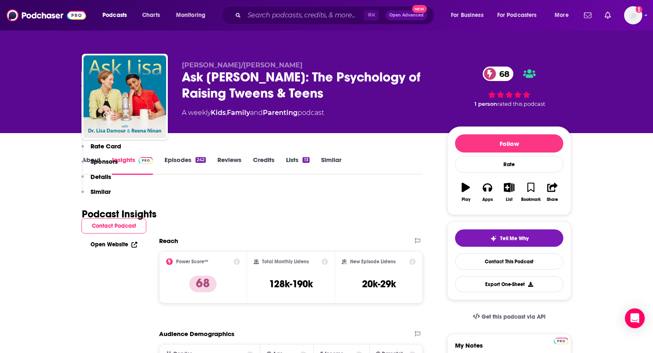
scroll to position [0, 0]
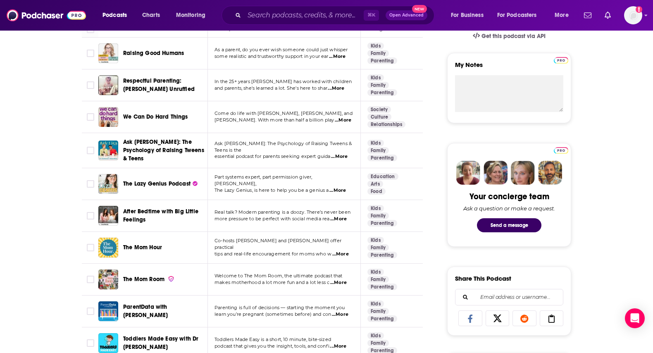
scroll to position [304, 0]
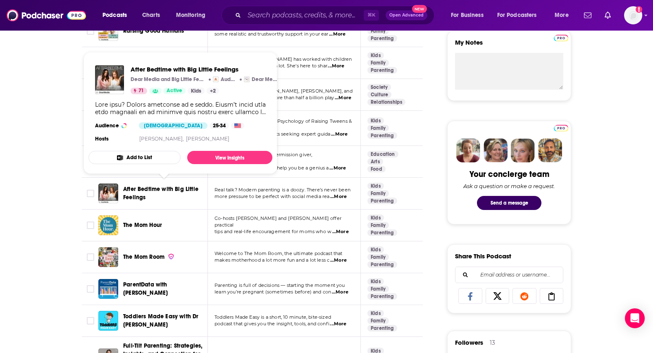
click at [163, 191] on span "After Bedtime with Big Little Feelings" at bounding box center [164, 193] width 82 height 17
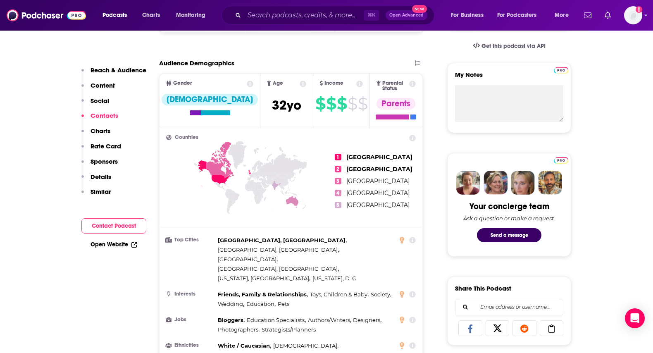
scroll to position [667, 0]
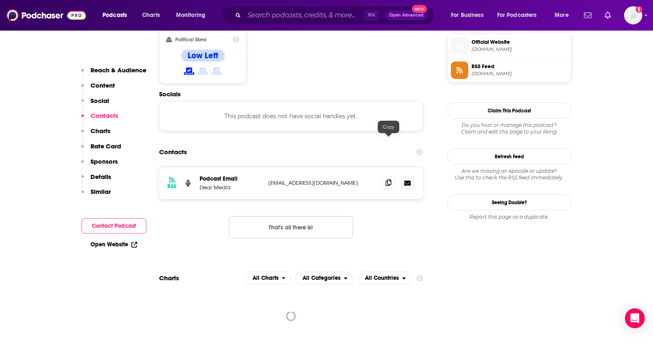
click at [389, 176] on span at bounding box center [388, 182] width 12 height 12
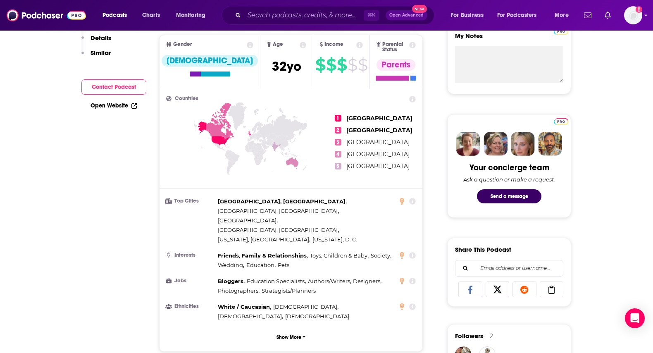
scroll to position [0, 0]
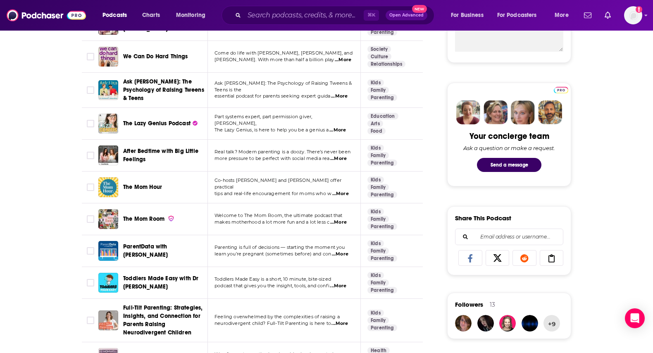
scroll to position [344, 0]
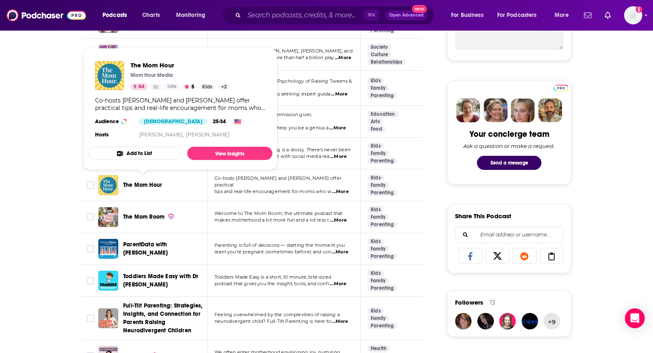
click at [135, 181] on span "The Mom Hour" at bounding box center [142, 184] width 39 height 7
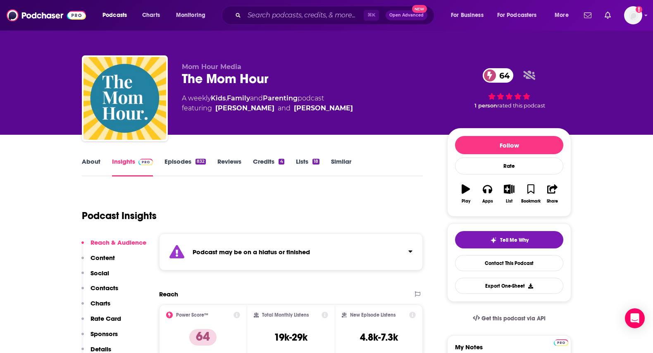
click at [182, 166] on link "Episodes 832" at bounding box center [184, 166] width 41 height 19
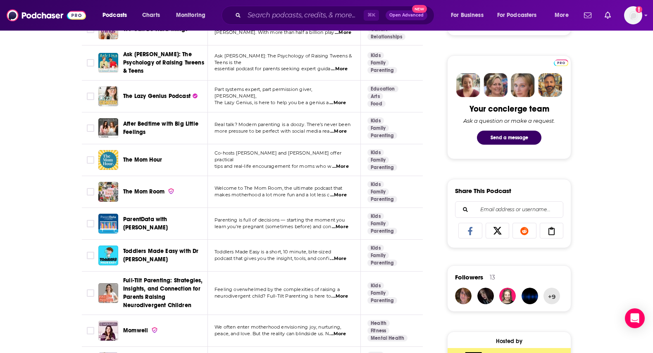
scroll to position [378, 0]
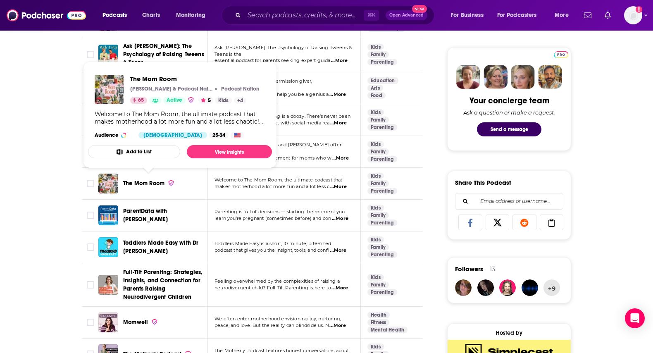
click at [147, 180] on span "The Mom Room" at bounding box center [143, 183] width 41 height 7
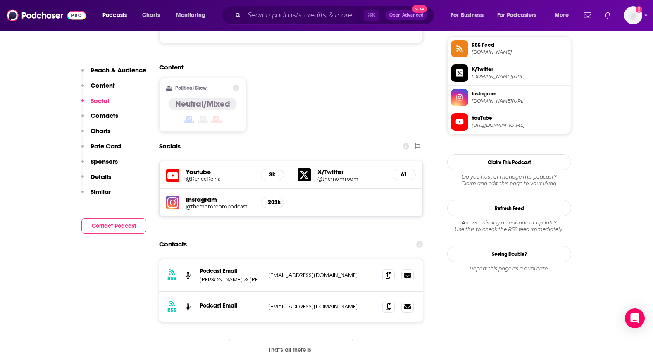
scroll to position [670, 0]
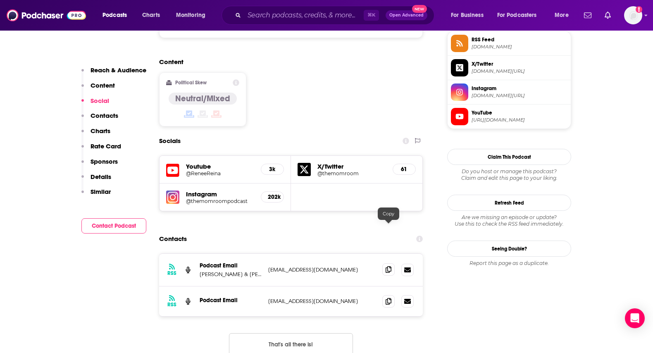
click at [390, 266] on icon at bounding box center [388, 269] width 6 height 7
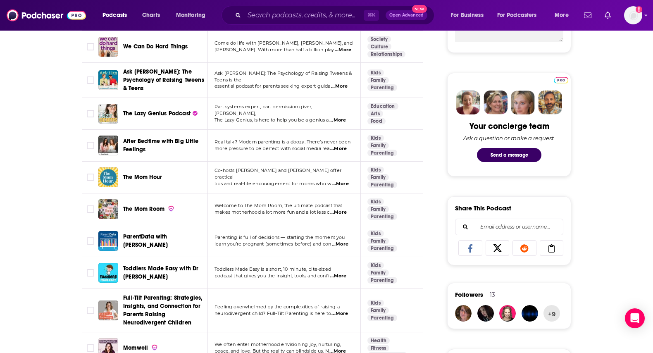
scroll to position [365, 0]
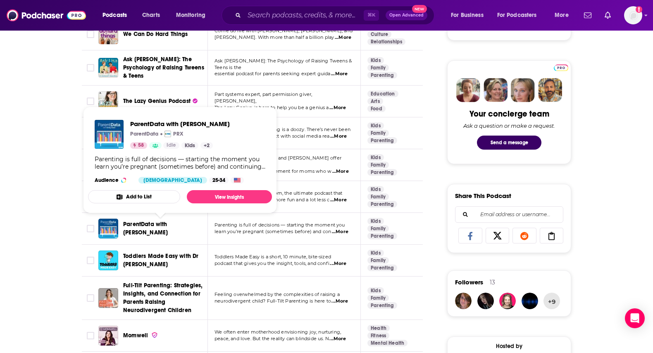
click at [168, 226] on span "ParentData with [PERSON_NAME]" at bounding box center [145, 228] width 45 height 15
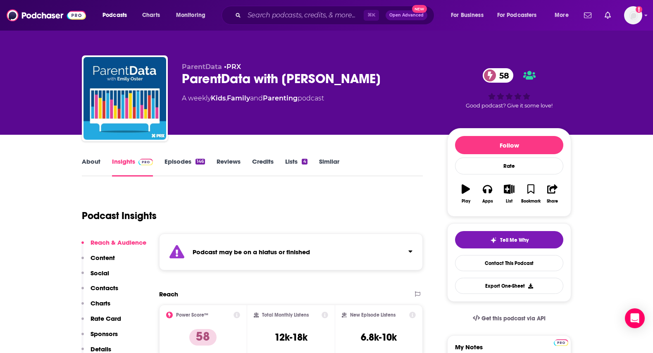
click at [652, 26] on div "Podcasts Charts Monitoring ⌘ K Open Advanced New For Business For Podcasters Mo…" at bounding box center [326, 15] width 653 height 31
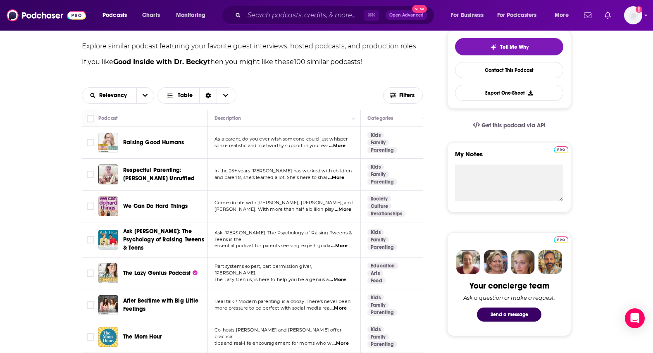
scroll to position [534, 0]
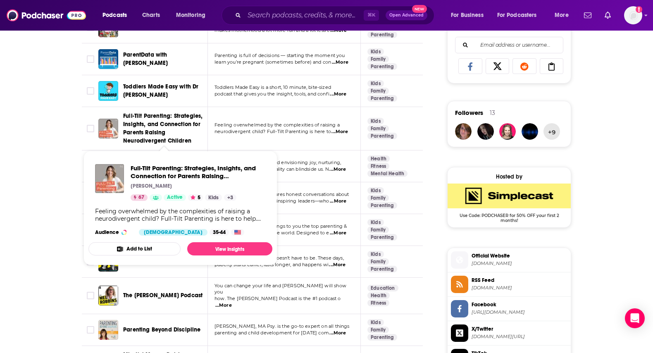
click at [154, 129] on span "Full-Tilt Parenting: Strategies, Insights, and Connection for Parents Raising N…" at bounding box center [162, 128] width 79 height 32
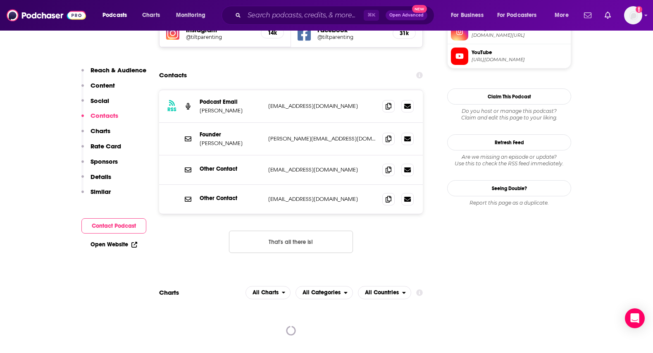
scroll to position [782, 0]
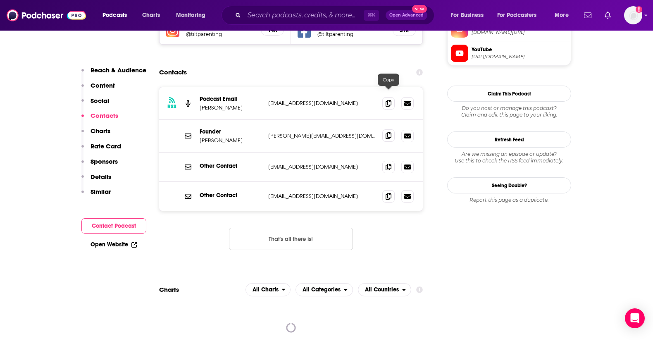
click at [389, 132] on icon at bounding box center [388, 135] width 6 height 7
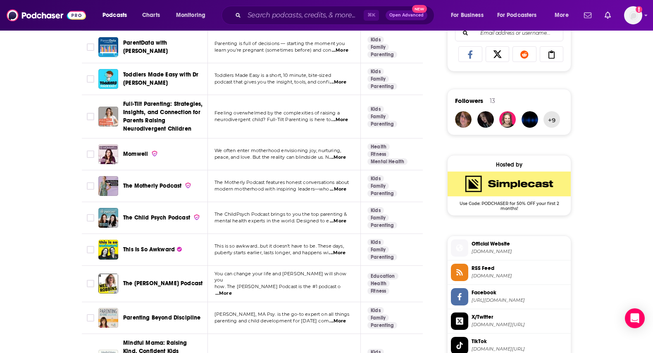
scroll to position [548, 0]
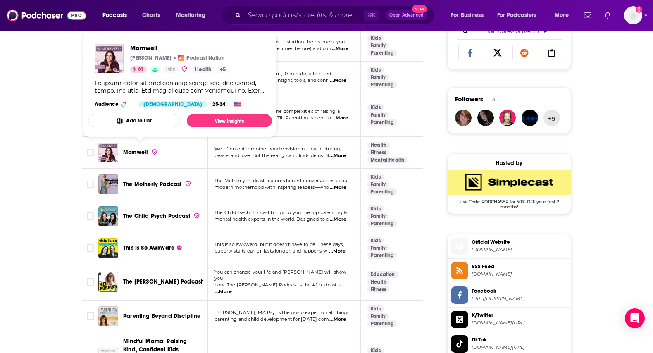
click at [127, 149] on span "Momwell" at bounding box center [135, 152] width 25 height 7
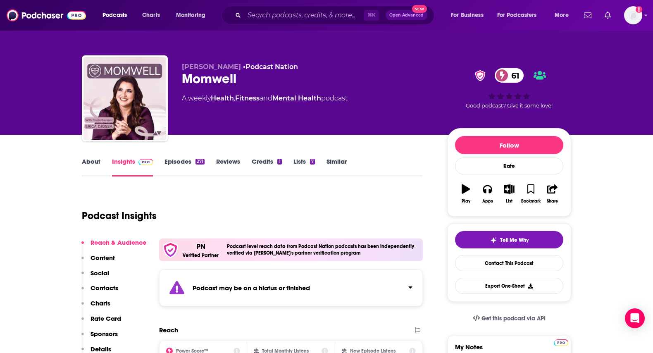
click at [183, 162] on link "Episodes 271" at bounding box center [184, 166] width 40 height 19
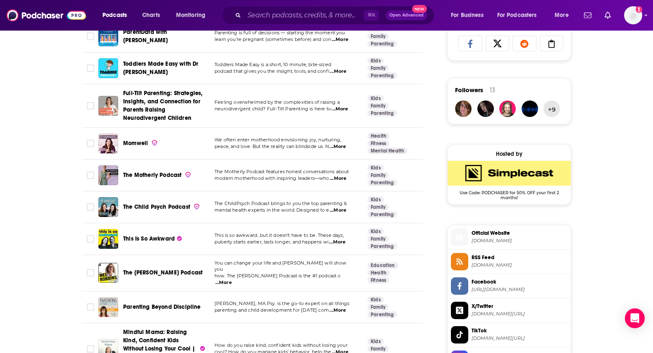
scroll to position [563, 0]
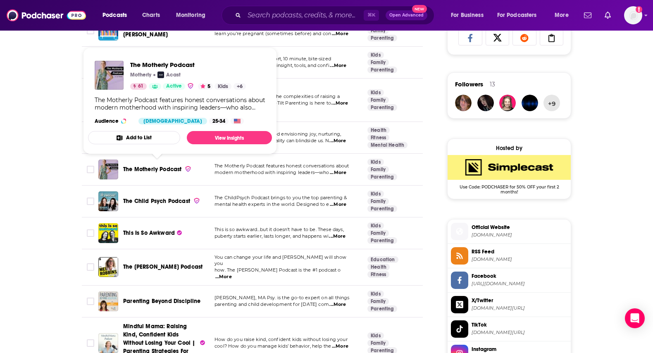
click at [167, 166] on span "The Motherly Podcast" at bounding box center [152, 169] width 58 height 7
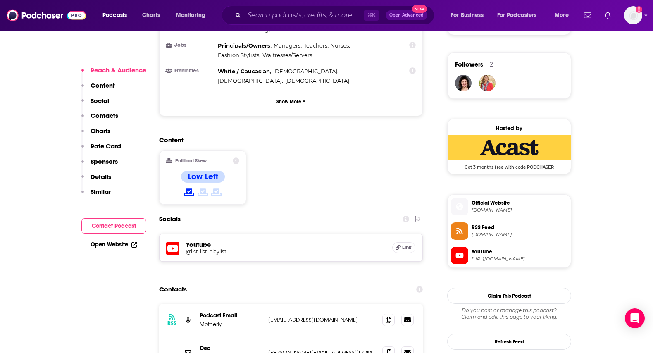
scroll to position [686, 0]
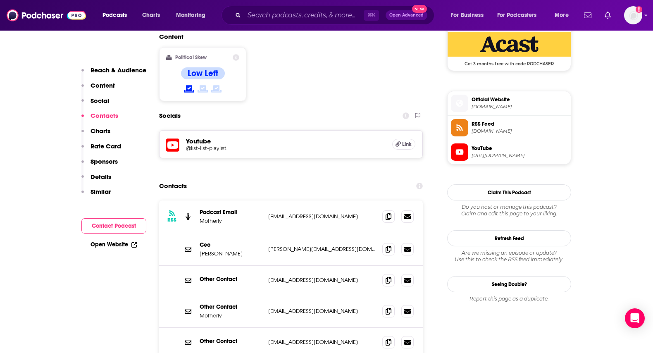
click at [337, 330] on div "RSS Podcast Email Motherly [EMAIL_ADDRESS][DOMAIN_NAME] [EMAIL_ADDRESS][DOMAIN_…" at bounding box center [290, 304] width 263 height 208
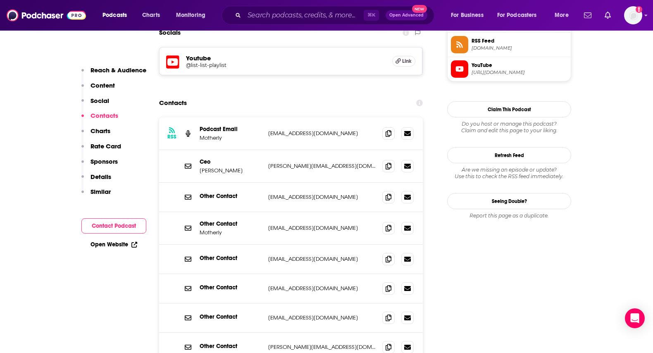
scroll to position [766, 0]
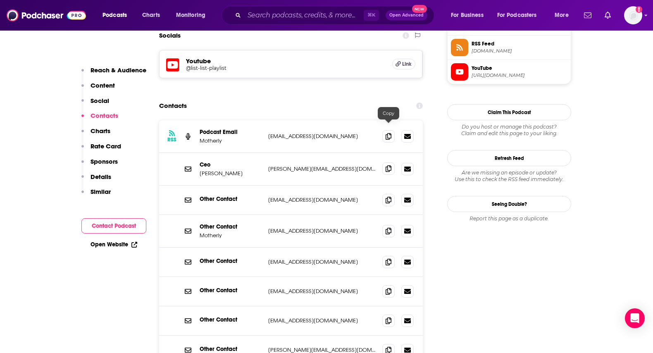
click at [388, 165] on icon at bounding box center [388, 168] width 6 height 7
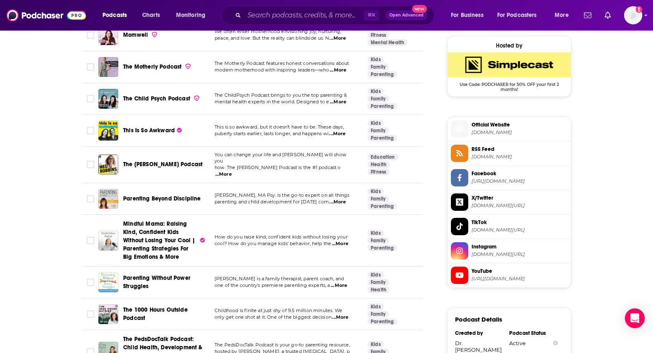
scroll to position [681, 0]
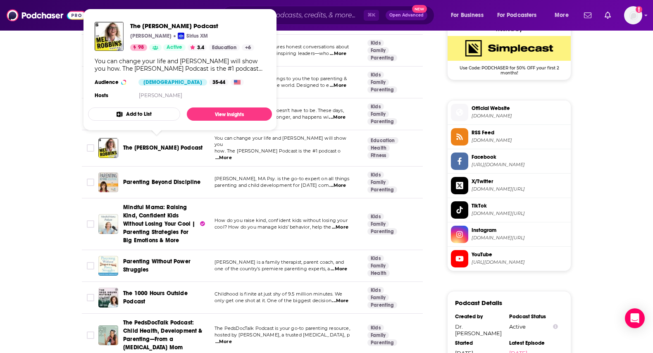
click at [152, 144] on span "The [PERSON_NAME] Podcast" at bounding box center [162, 147] width 79 height 7
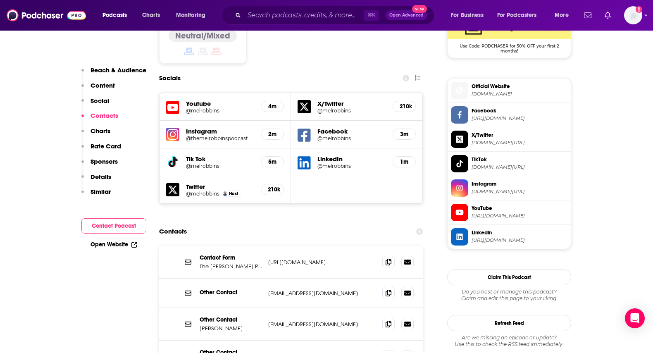
scroll to position [775, 0]
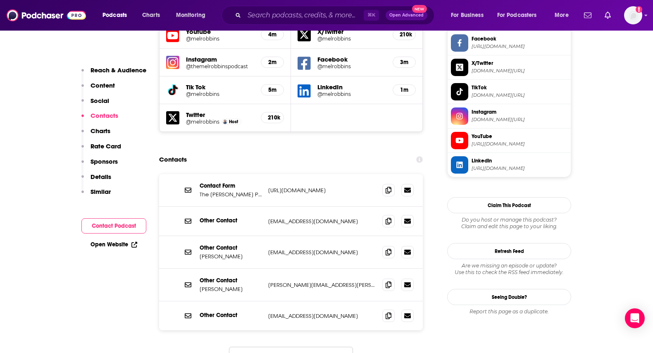
click at [336, 347] on button "Load More..." at bounding box center [291, 358] width 124 height 22
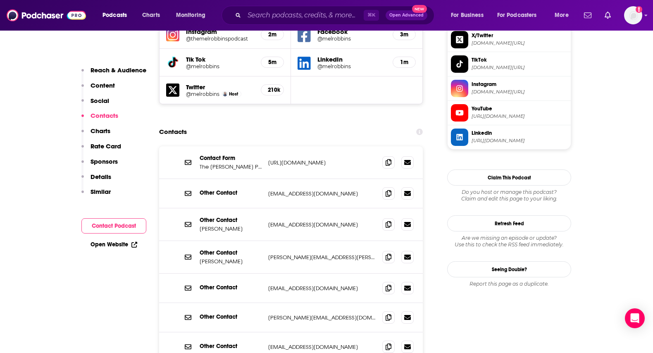
scroll to position [800, 0]
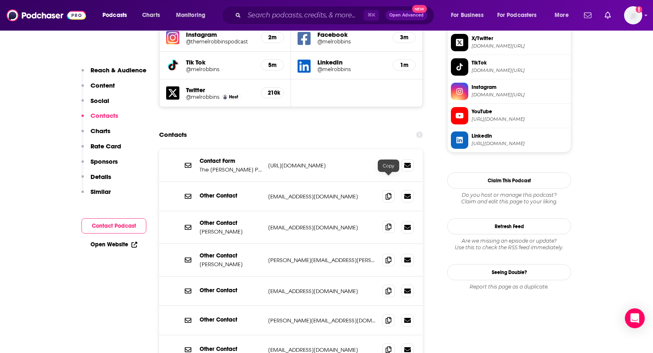
click at [388, 223] on icon at bounding box center [388, 226] width 6 height 7
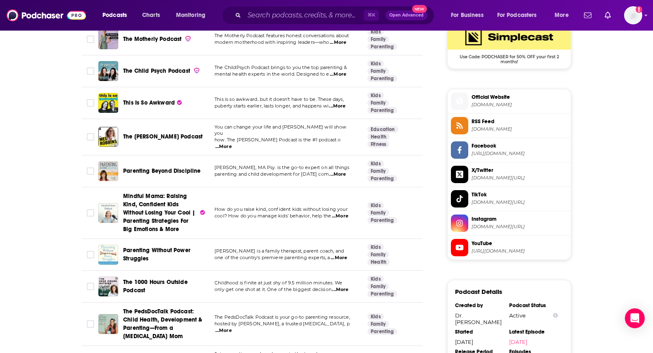
scroll to position [705, 0]
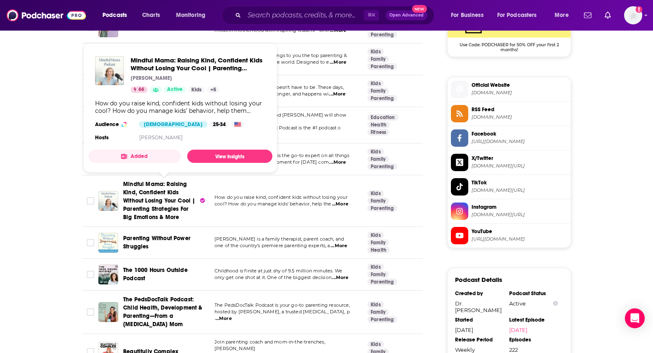
click at [145, 189] on span "Mindful Mama: Raising Kind, Confident Kids Without Losing Your Cool | Parenting…" at bounding box center [160, 200] width 75 height 41
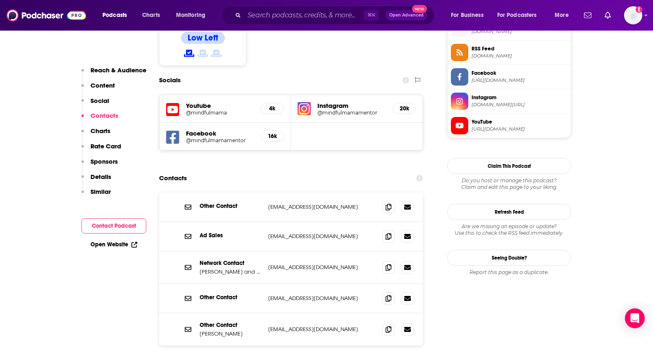
scroll to position [743, 0]
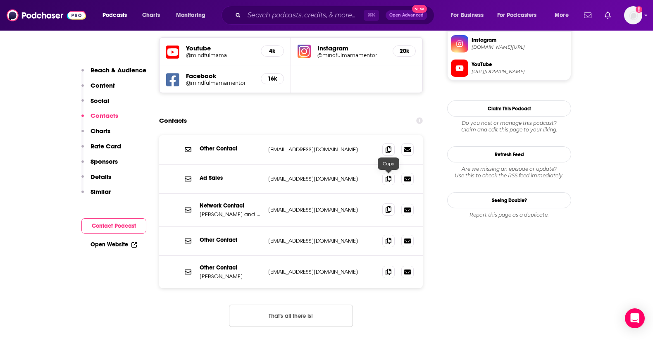
click at [387, 206] on icon at bounding box center [388, 209] width 6 height 7
click at [386, 268] on icon at bounding box center [388, 271] width 6 height 7
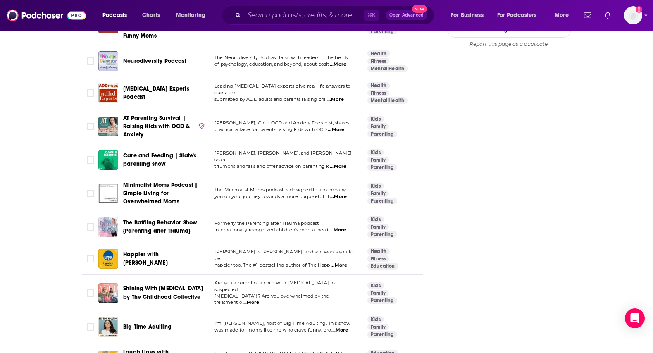
scroll to position [1204, 0]
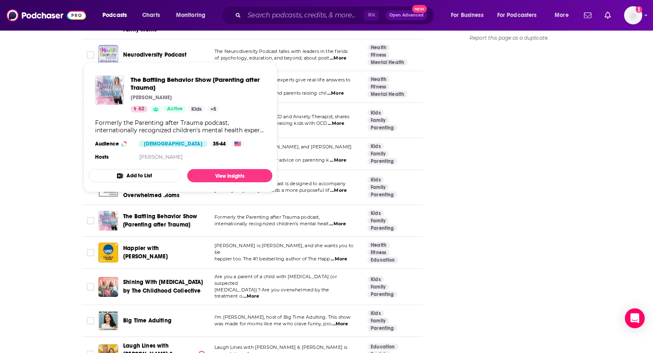
click at [153, 213] on span "The Baffling Behavior Show {Parenting after Trauma}" at bounding box center [160, 220] width 74 height 15
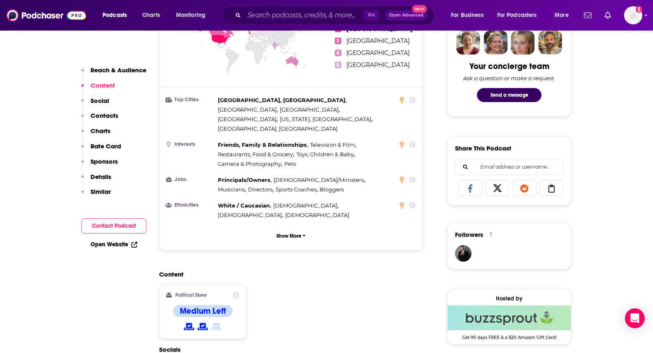
scroll to position [672, 0]
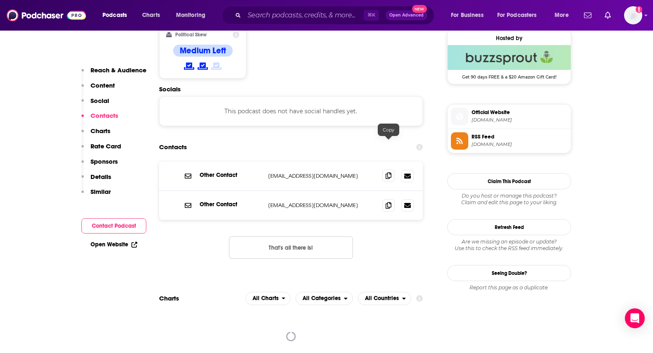
click at [392, 169] on span at bounding box center [388, 175] width 12 height 12
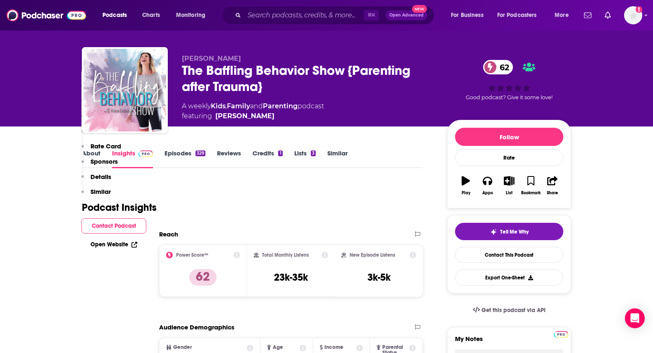
scroll to position [3, 0]
